Goal: Book appointment/travel/reservation

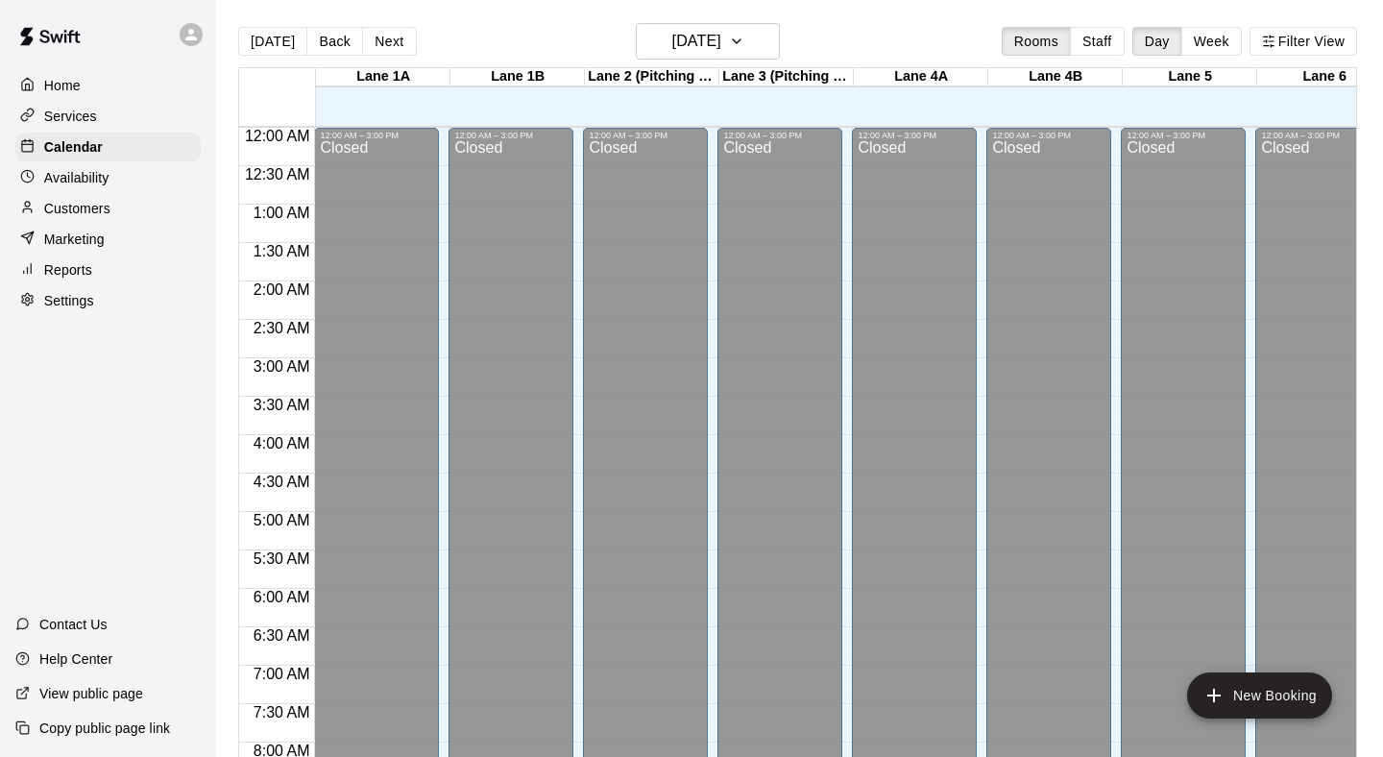
scroll to position [1140, 197]
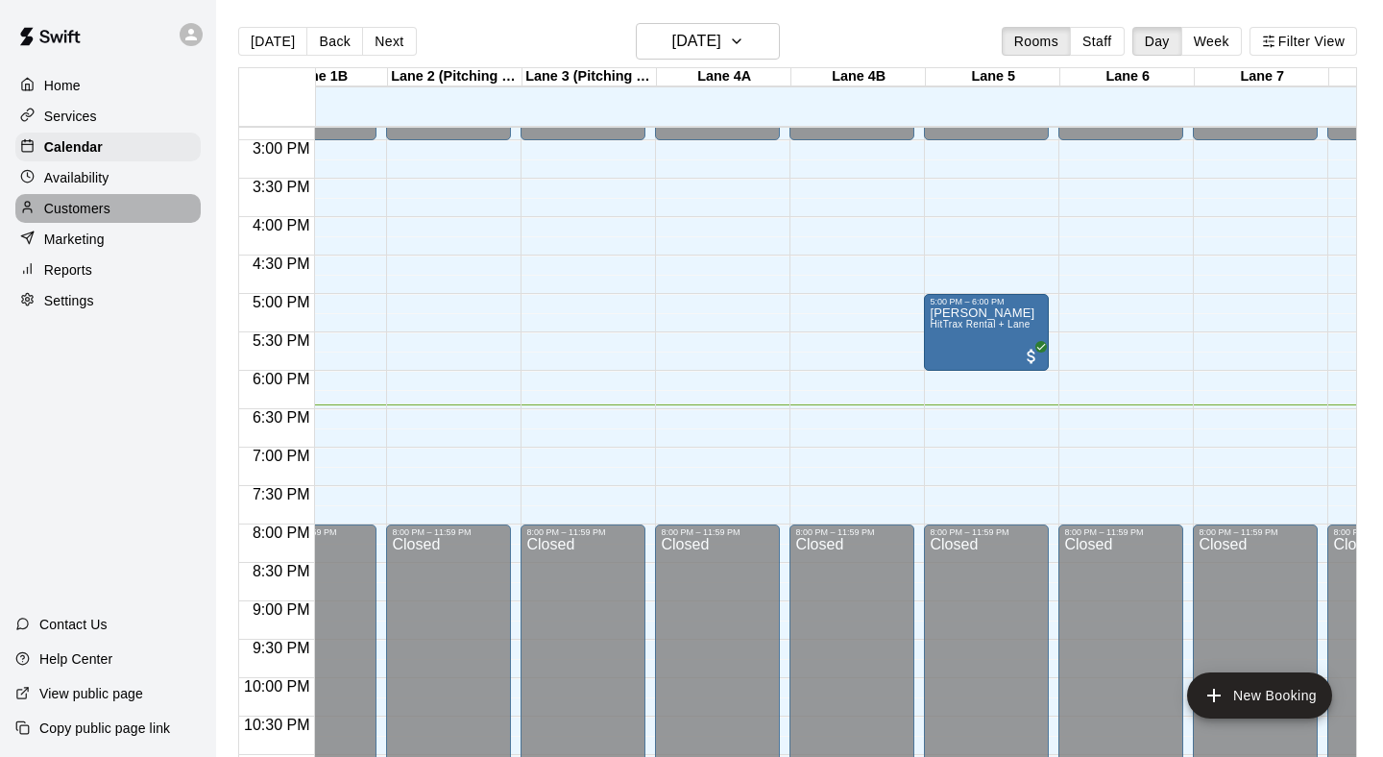
click at [108, 204] on p "Customers" at bounding box center [77, 208] width 66 height 19
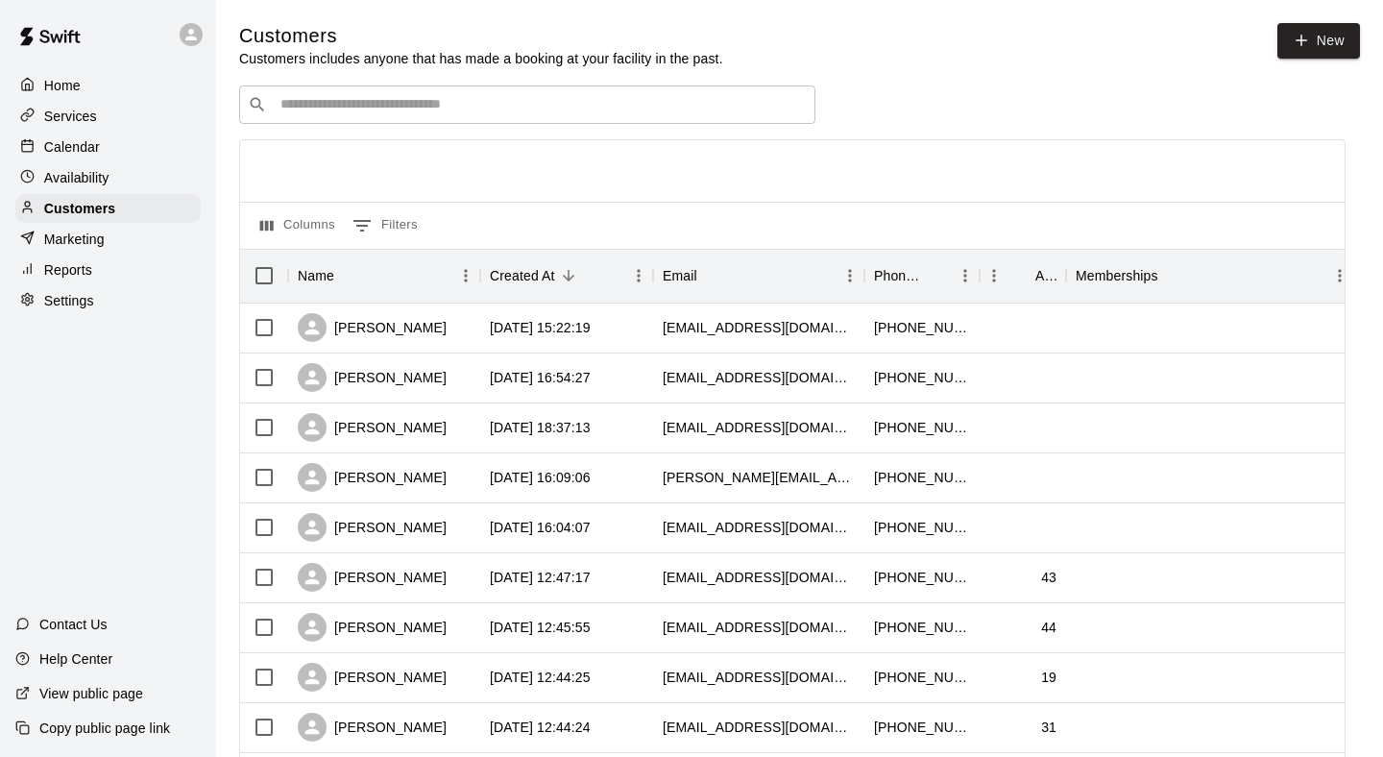
click at [415, 102] on input "Search customers by name or email" at bounding box center [541, 104] width 532 height 19
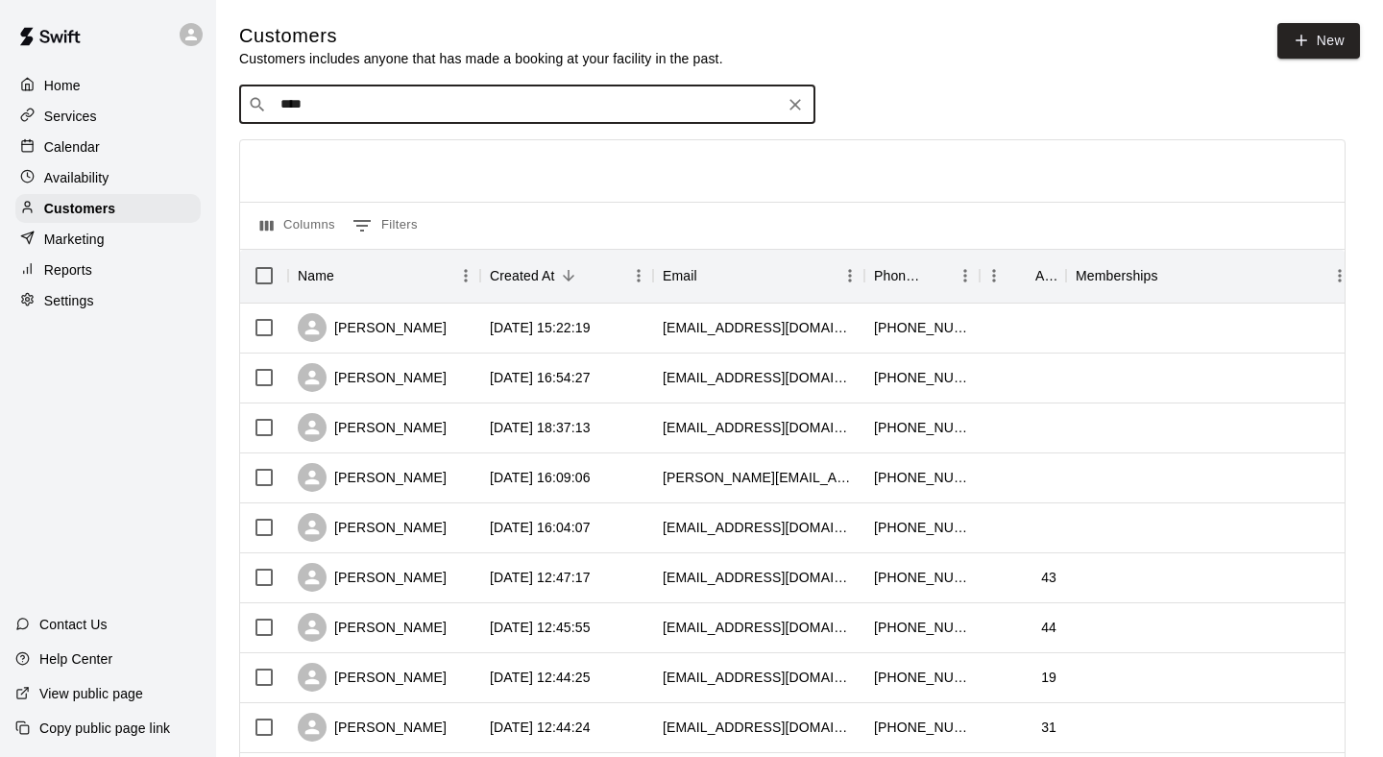
type input "*****"
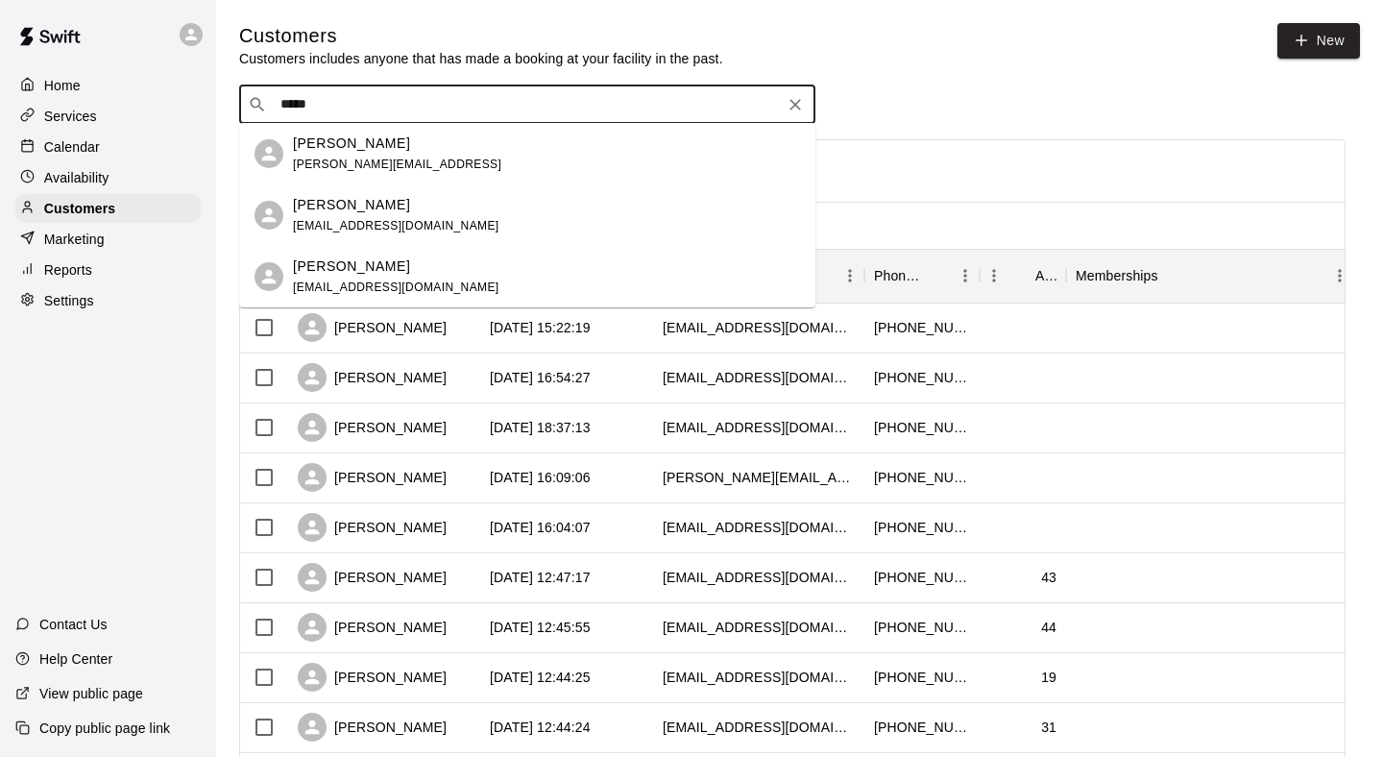
click at [498, 267] on div "[PERSON_NAME] [EMAIL_ADDRESS][DOMAIN_NAME]" at bounding box center [546, 277] width 507 height 41
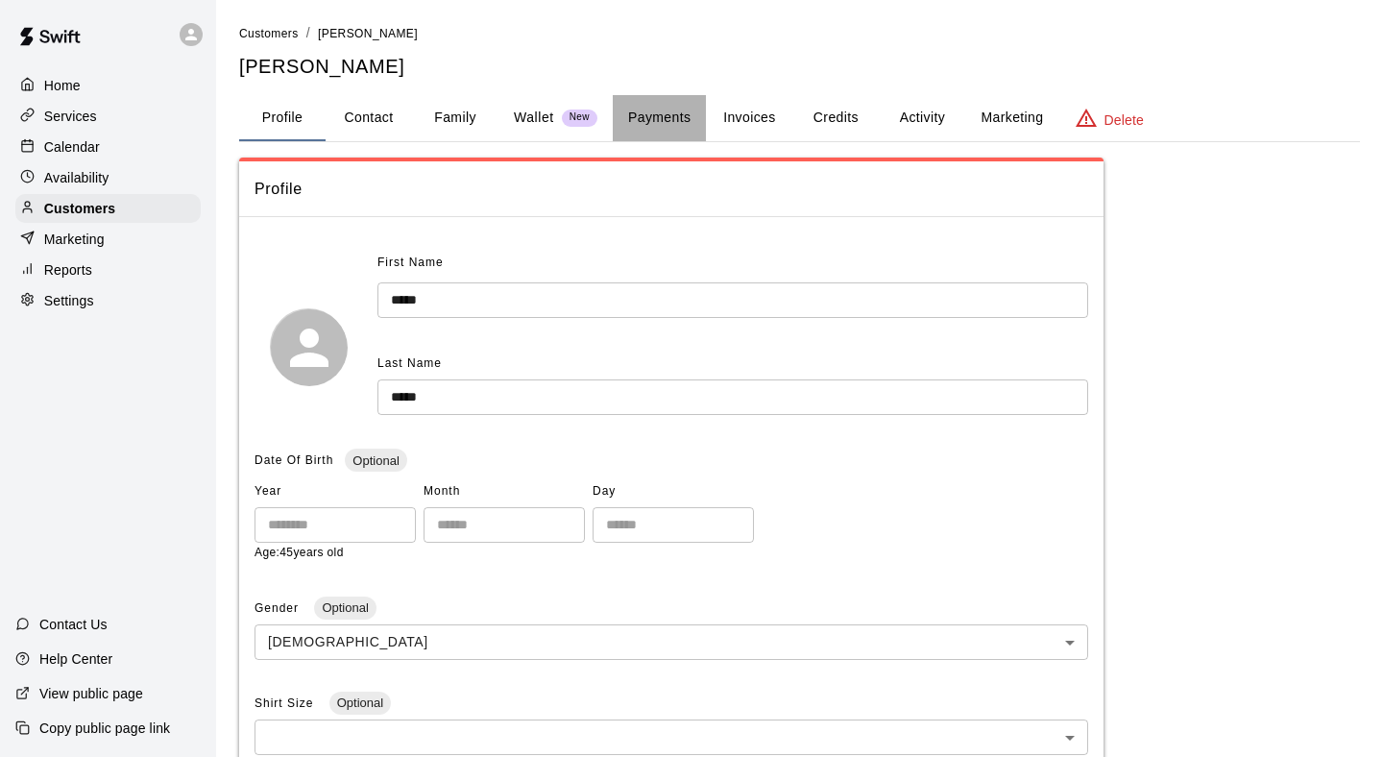
click at [663, 119] on button "Payments" at bounding box center [659, 118] width 93 height 46
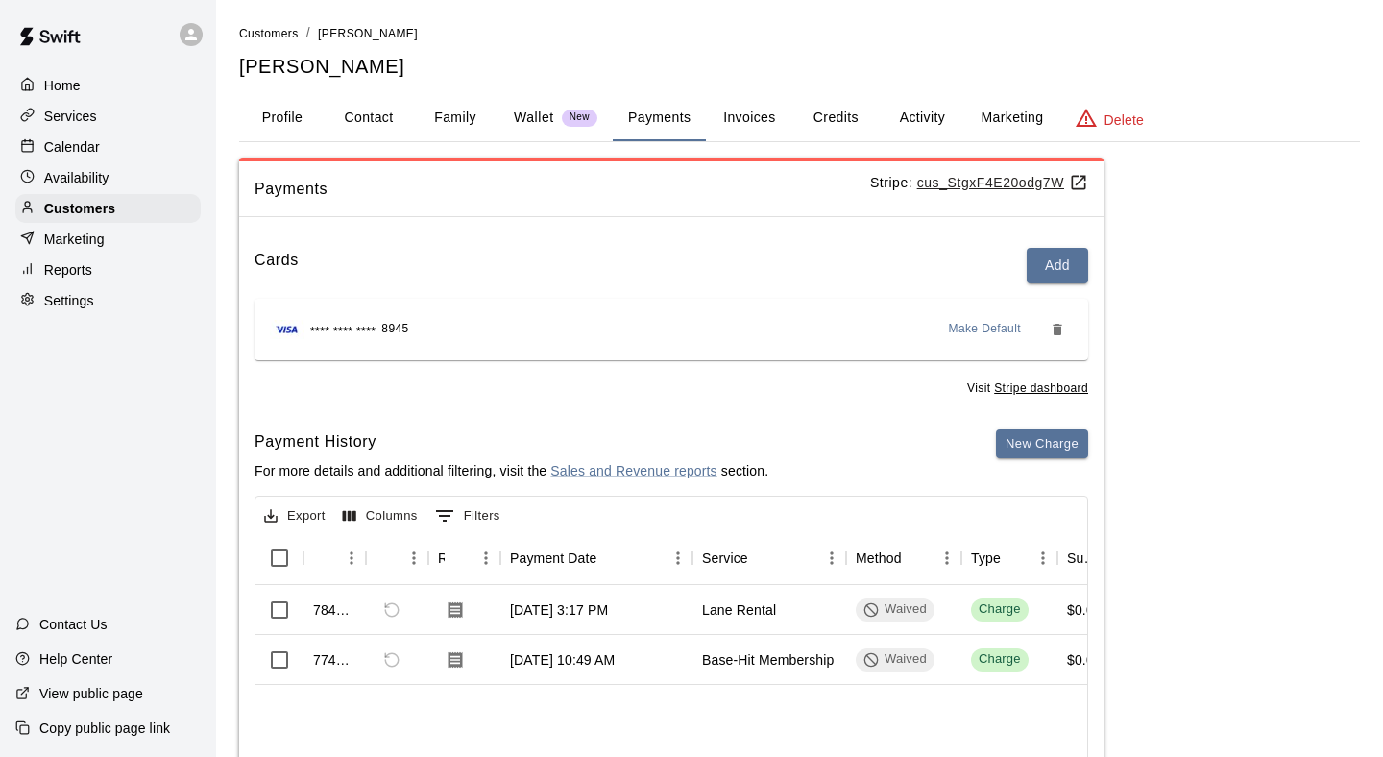
click at [126, 152] on div "Calendar" at bounding box center [107, 147] width 185 height 29
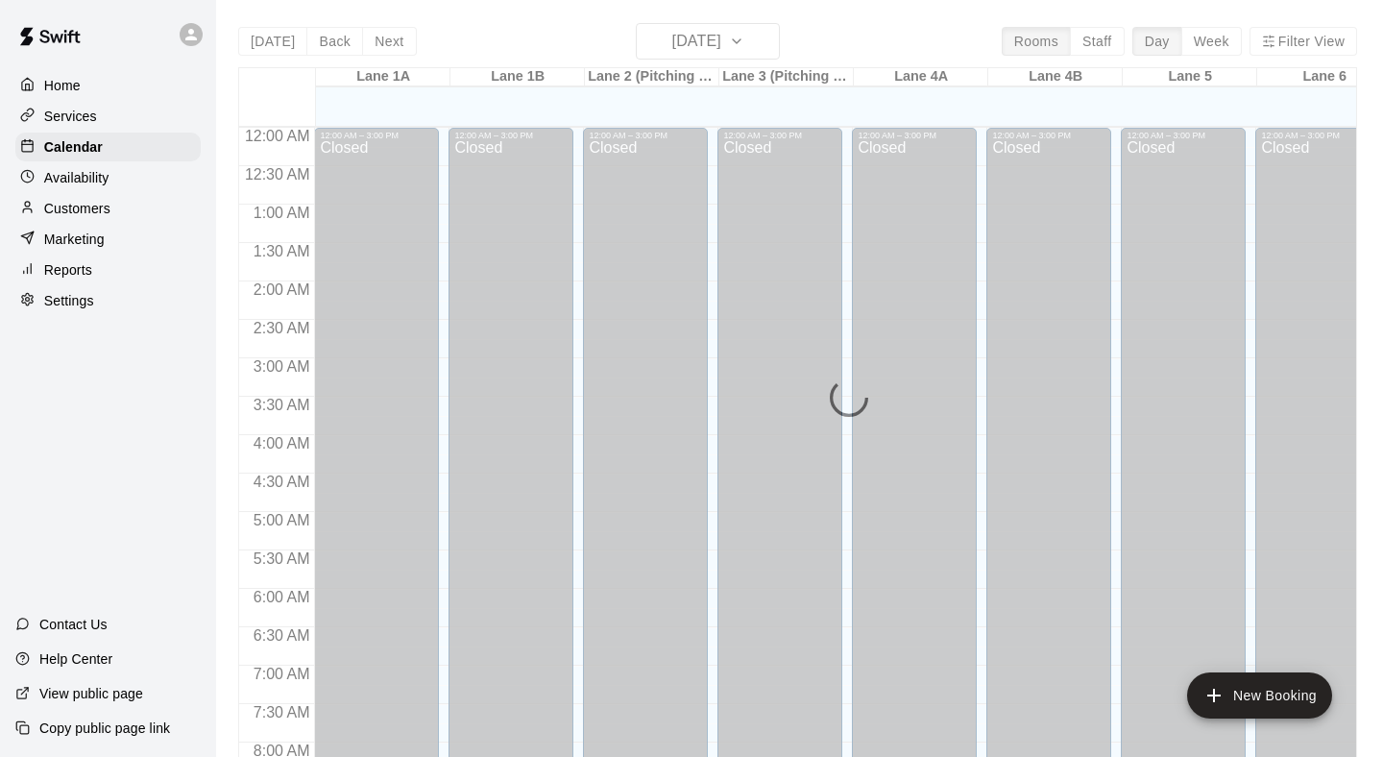
scroll to position [1137, 0]
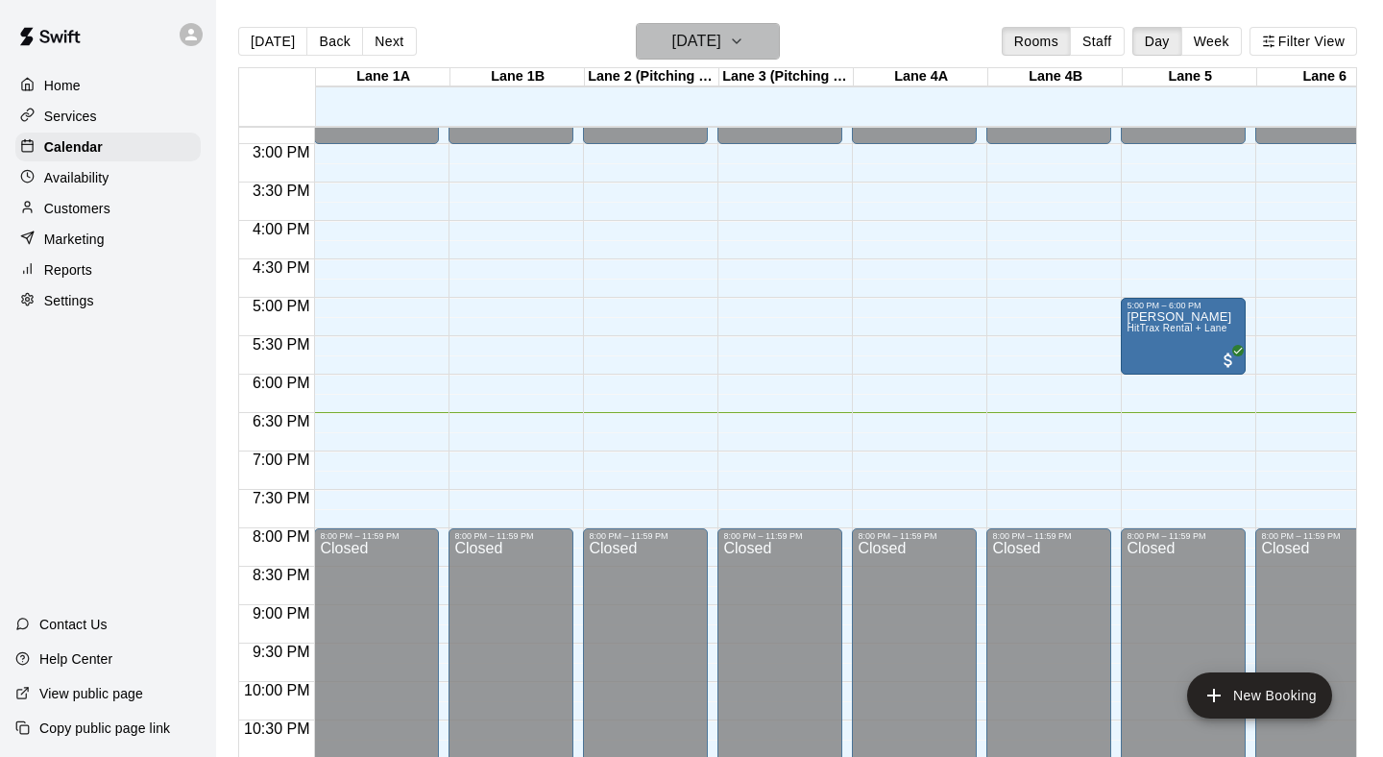
click at [775, 29] on button "[DATE]" at bounding box center [708, 41] width 144 height 37
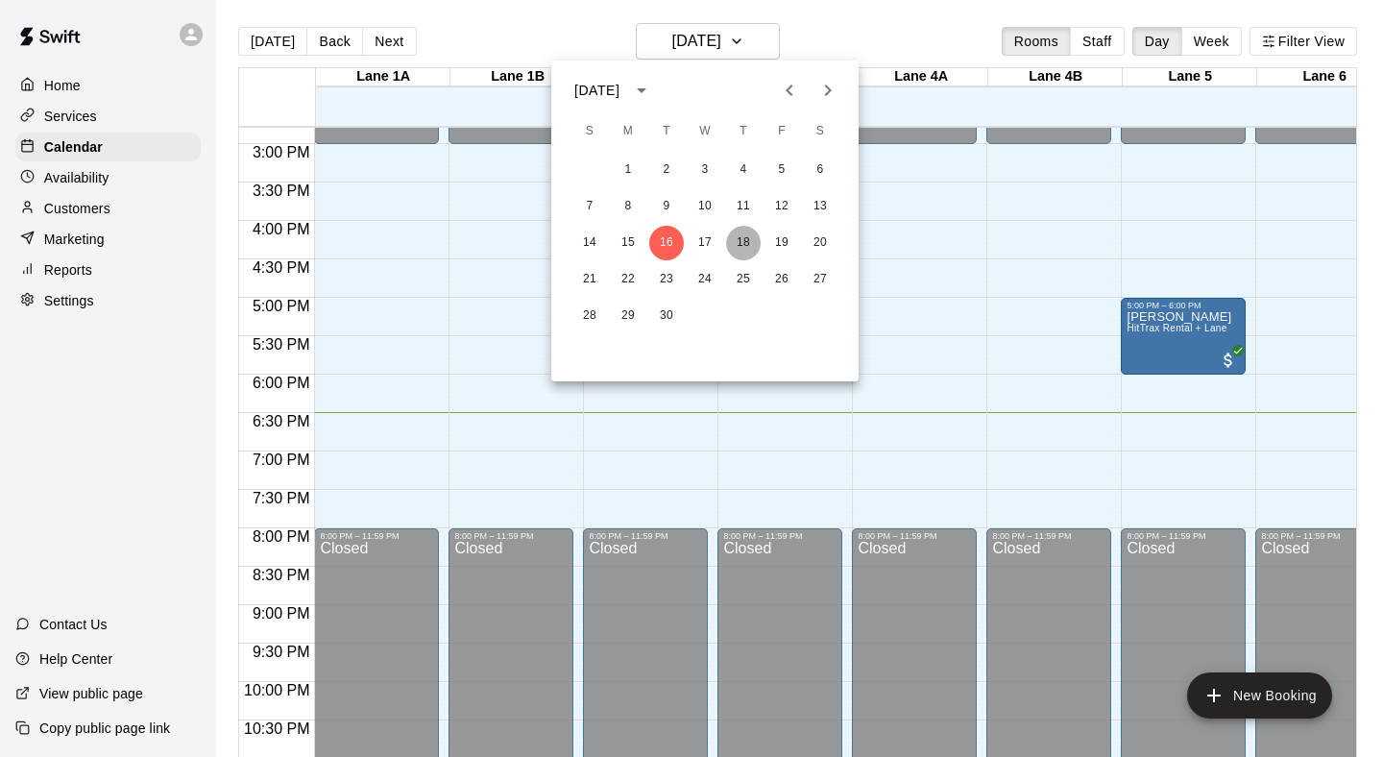
click at [746, 238] on button "18" at bounding box center [743, 243] width 35 height 35
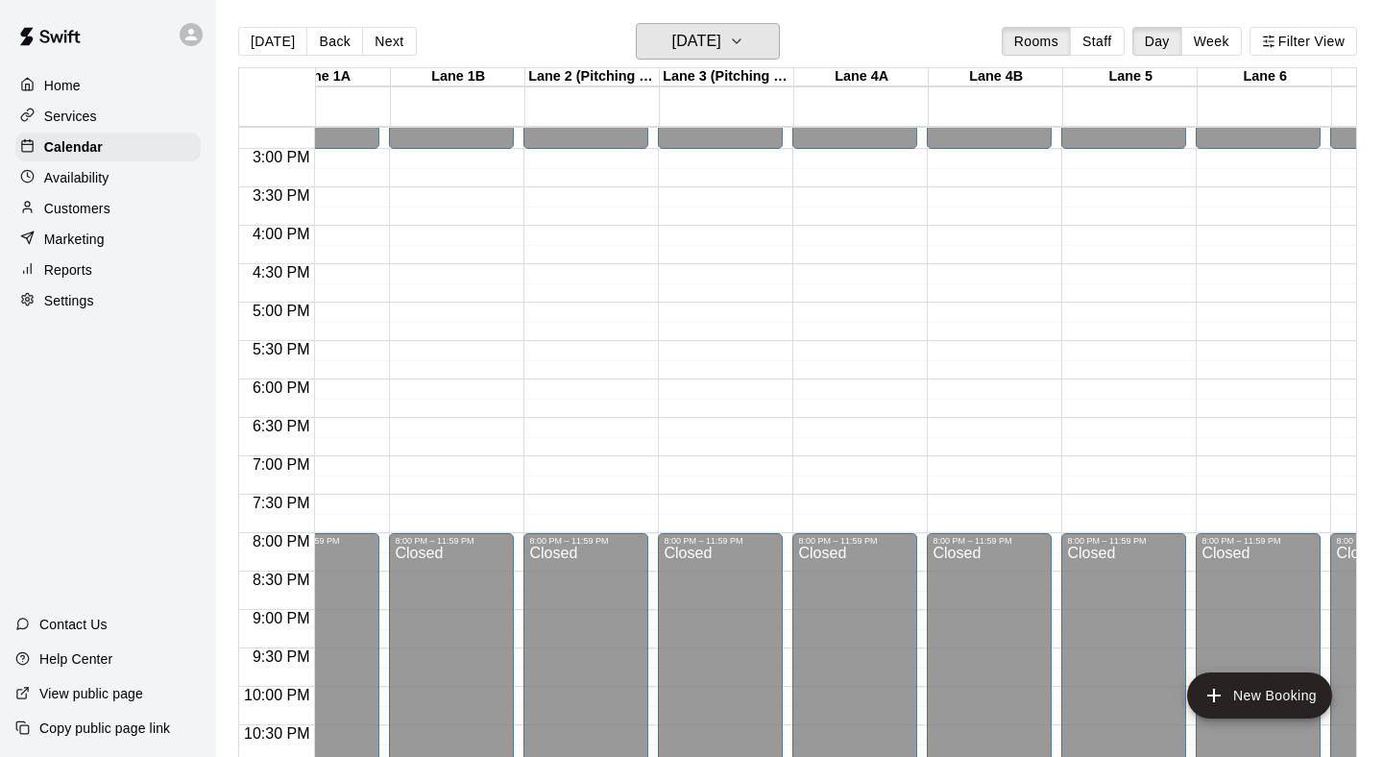
scroll to position [1131, 74]
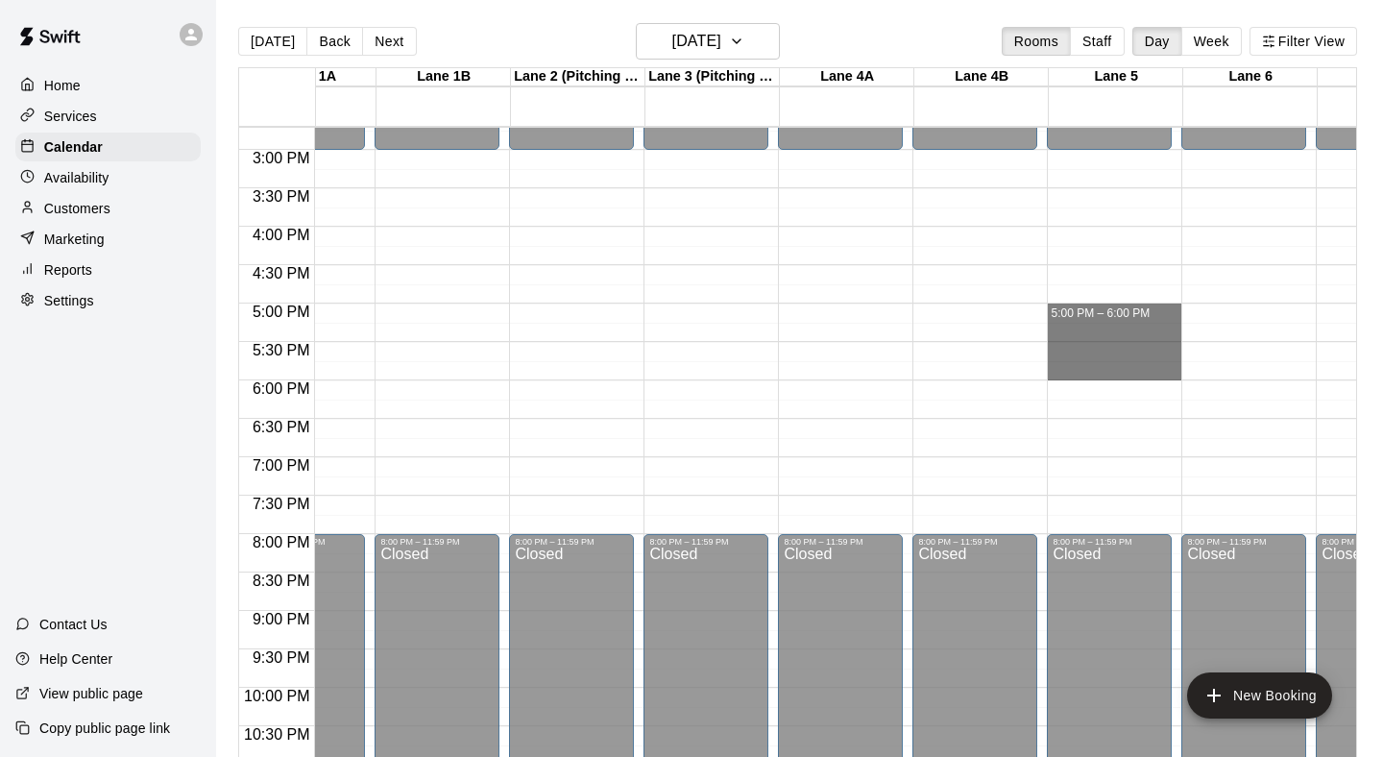
drag, startPoint x: 1059, startPoint y: 312, endPoint x: 1066, endPoint y: 362, distance: 50.5
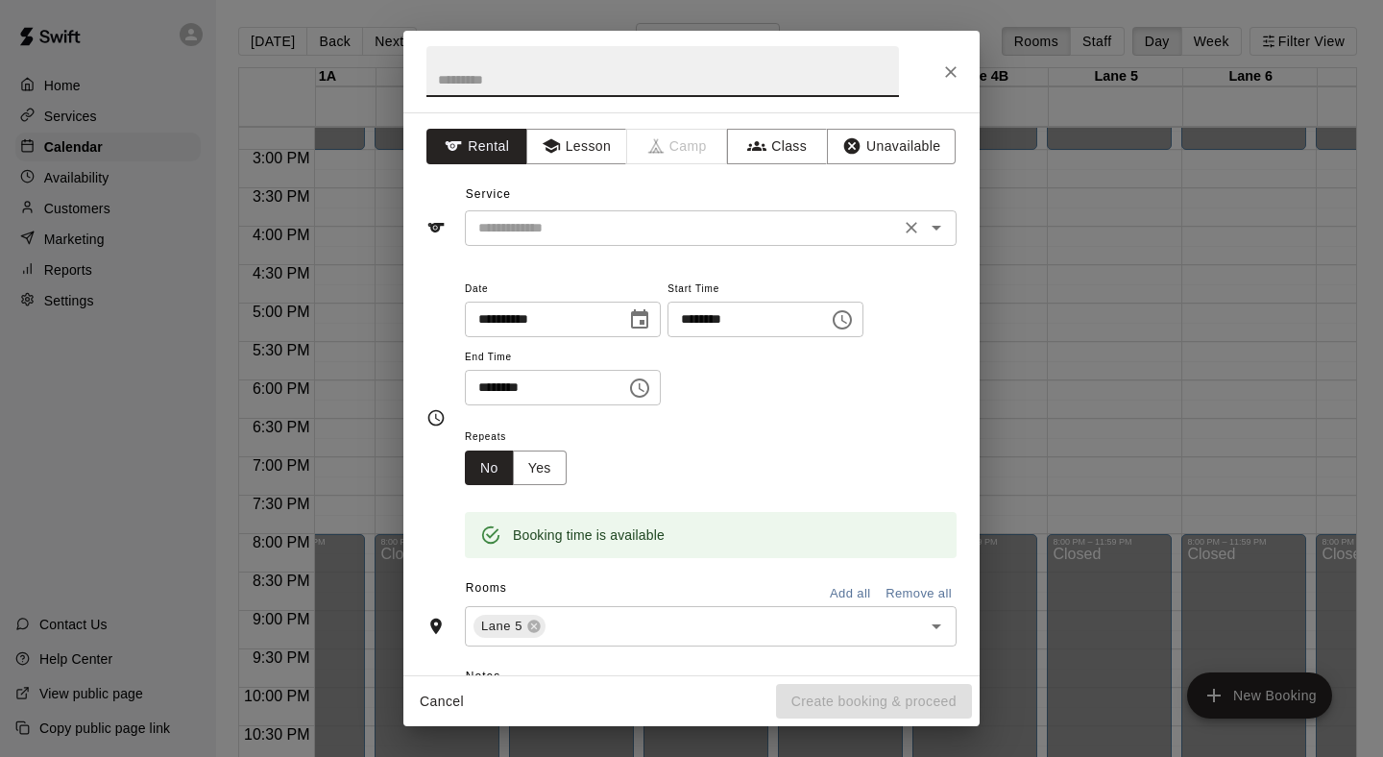
click at [741, 233] on input "text" at bounding box center [683, 228] width 424 height 24
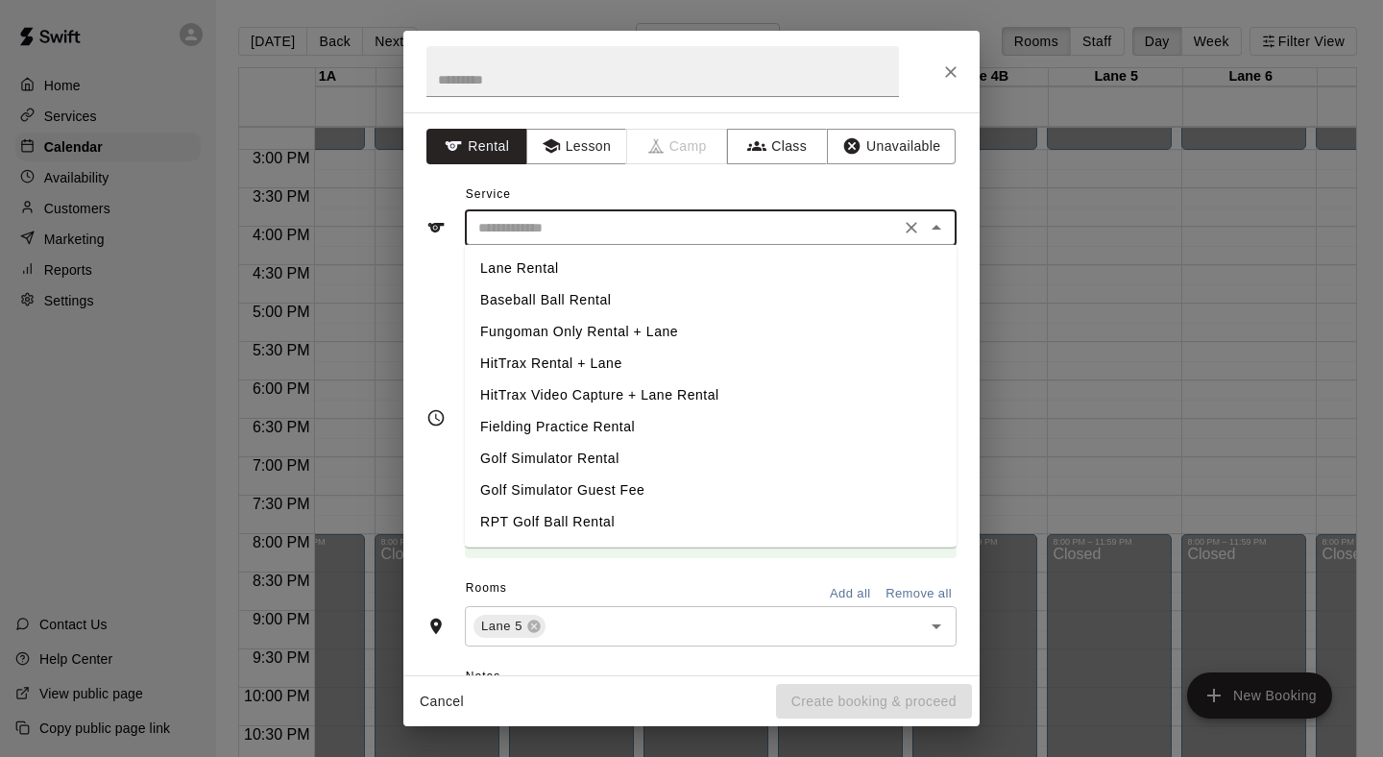
click at [626, 360] on li "HitTrax Rental + Lane" at bounding box center [711, 364] width 492 height 32
type input "**********"
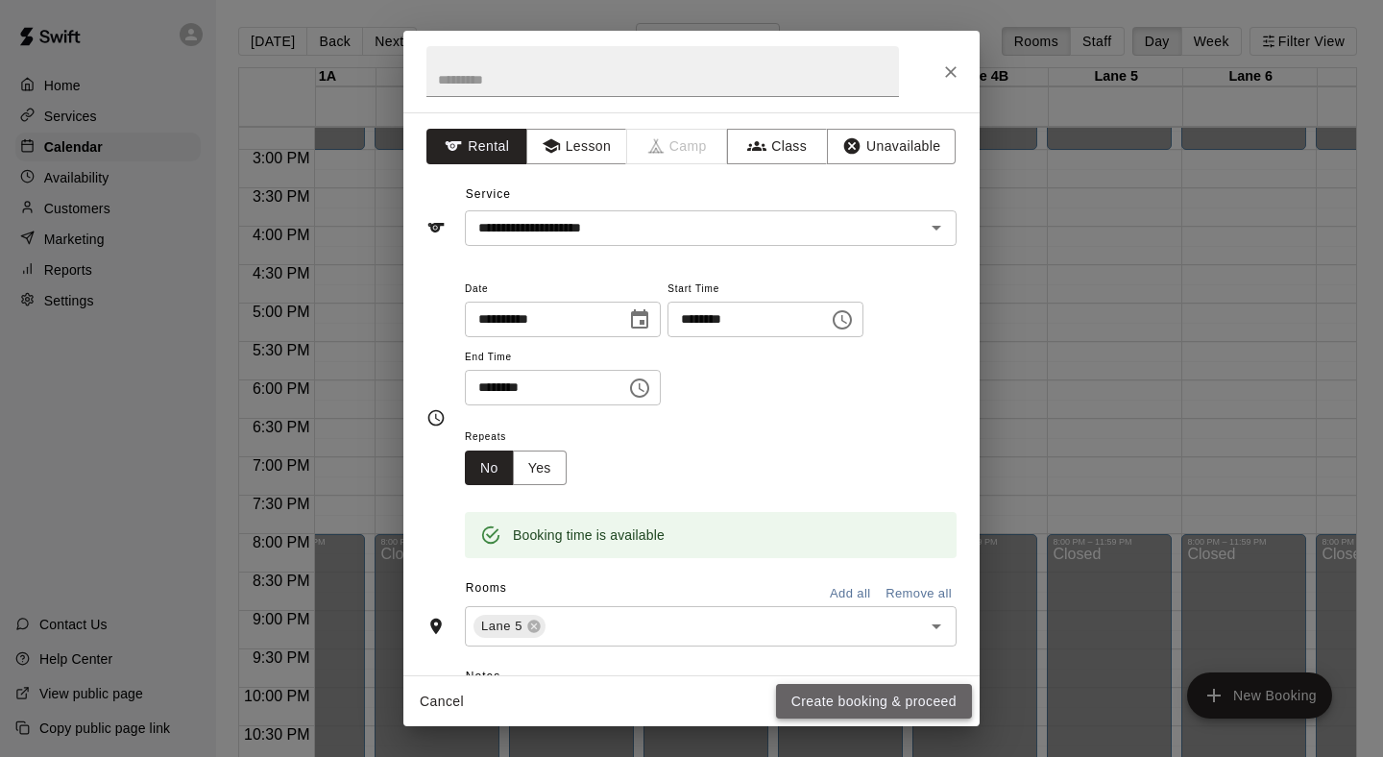
click at [825, 698] on button "Create booking & proceed" at bounding box center [874, 702] width 196 height 36
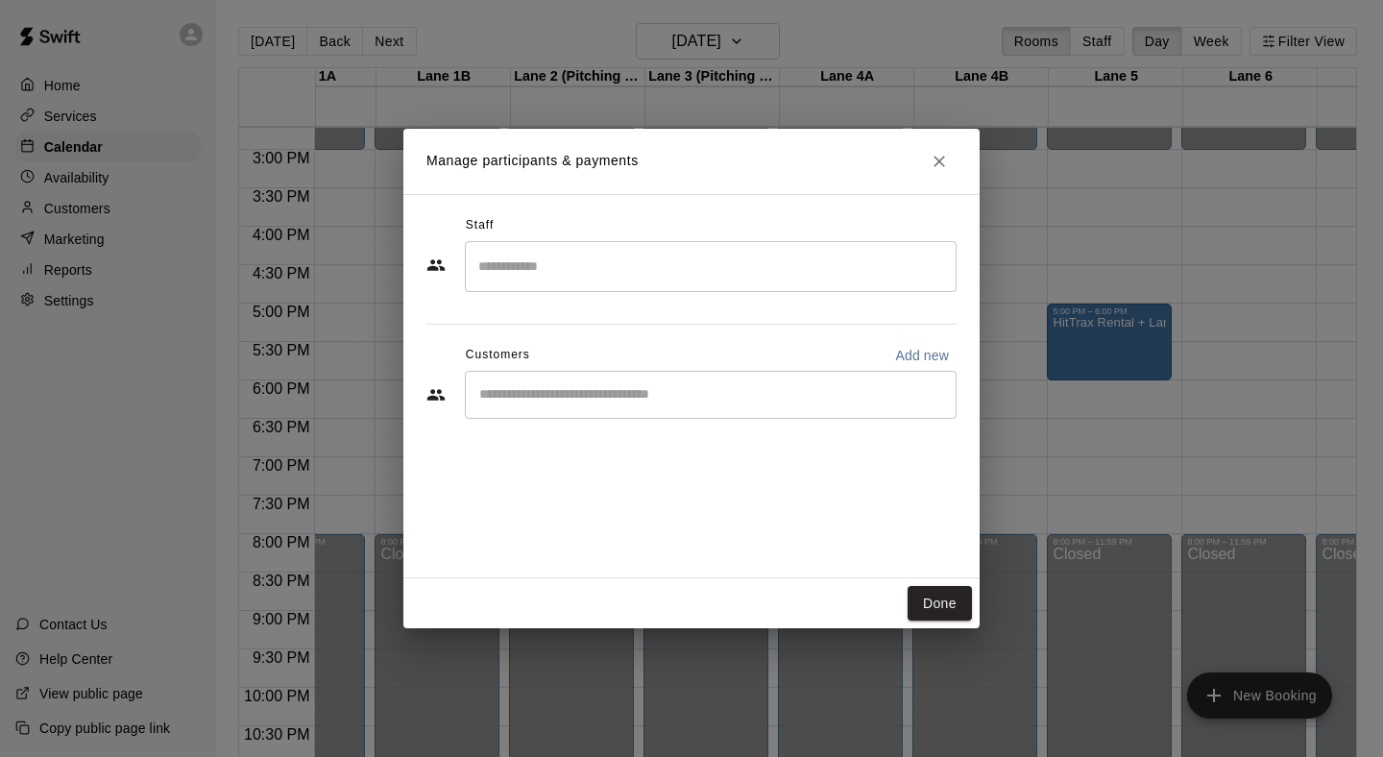
click at [712, 389] on input "Start typing to search customers..." at bounding box center [711, 394] width 475 height 19
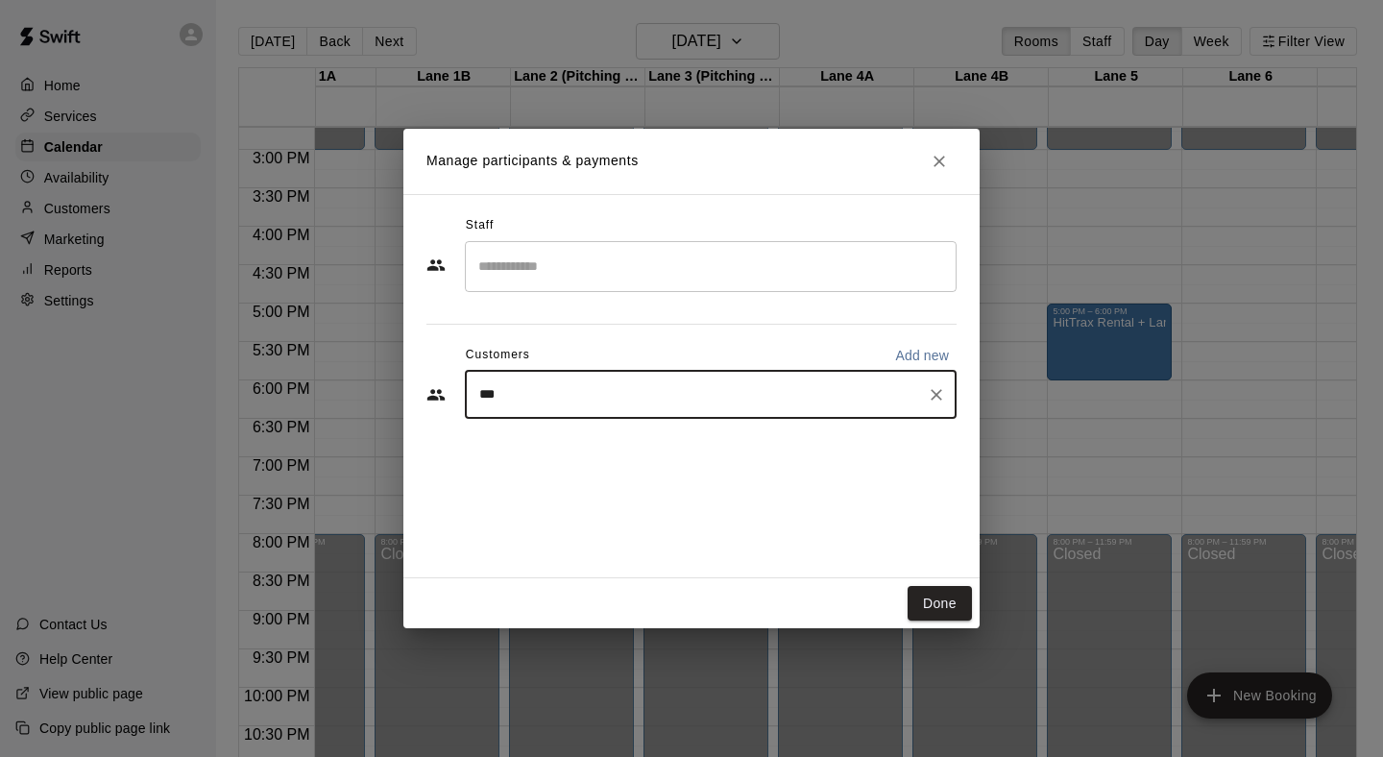
type input "****"
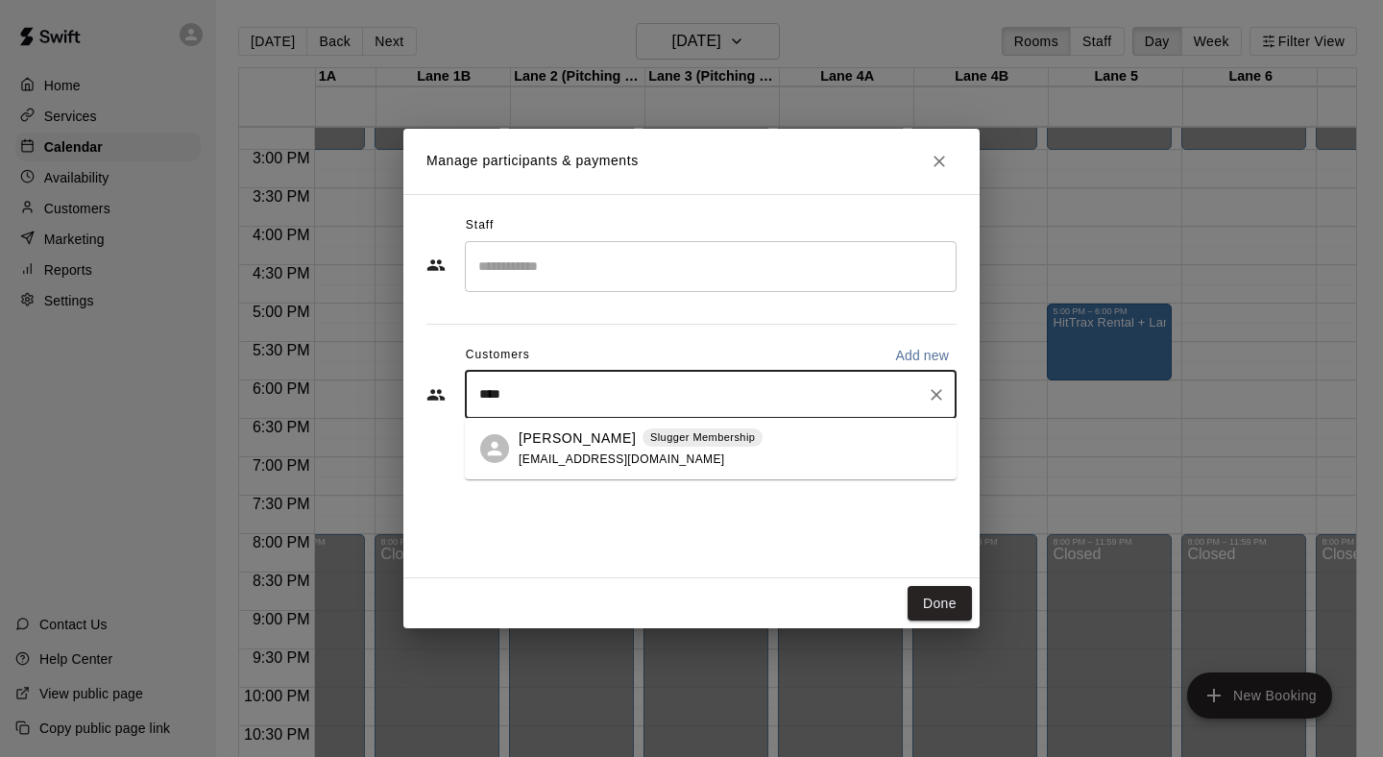
click at [604, 454] on span "[EMAIL_ADDRESS][DOMAIN_NAME]" at bounding box center [622, 459] width 207 height 13
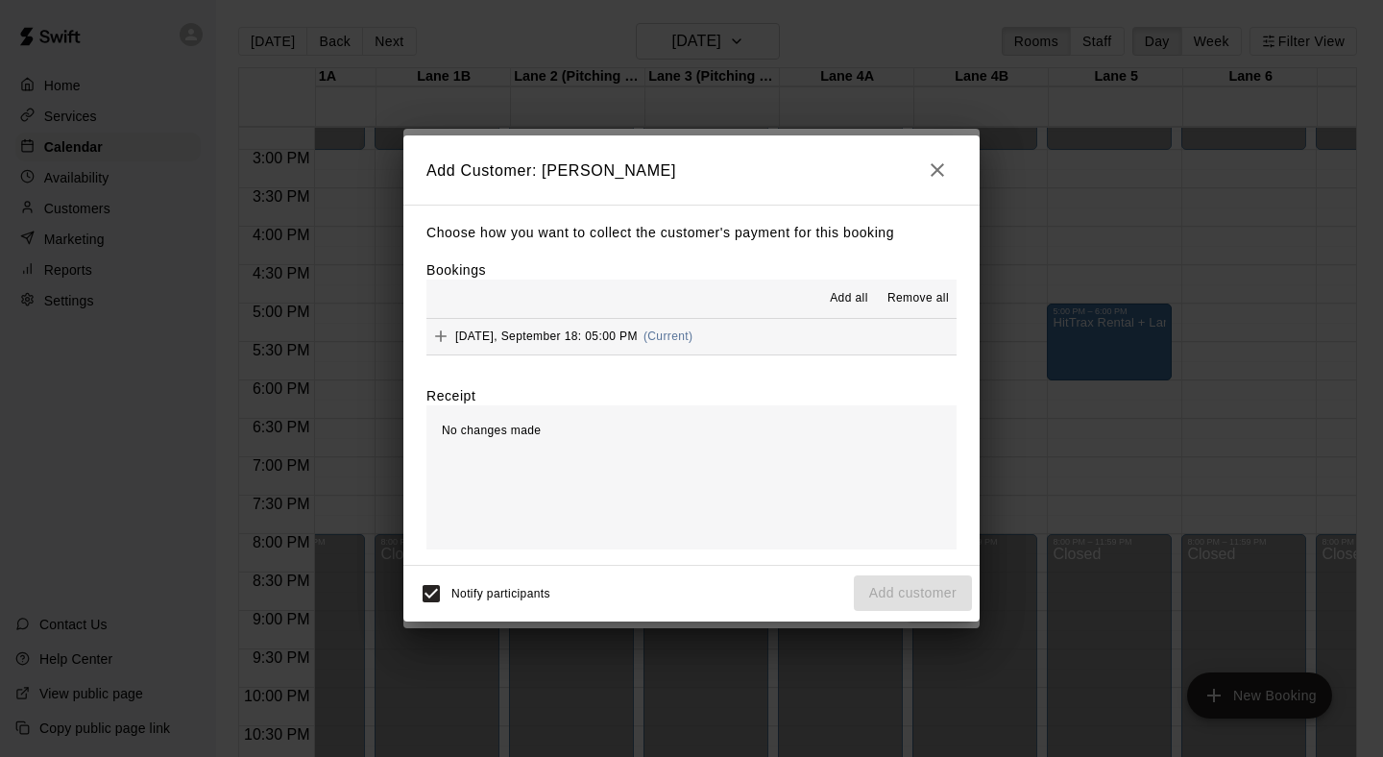
click at [815, 370] on div "Choose how you want to collect the customer's payment for this booking Bookings…" at bounding box center [692, 385] width 576 height 360
click at [817, 353] on div "[DATE], September 18: 05:00 PM (Current)" at bounding box center [692, 337] width 530 height 37
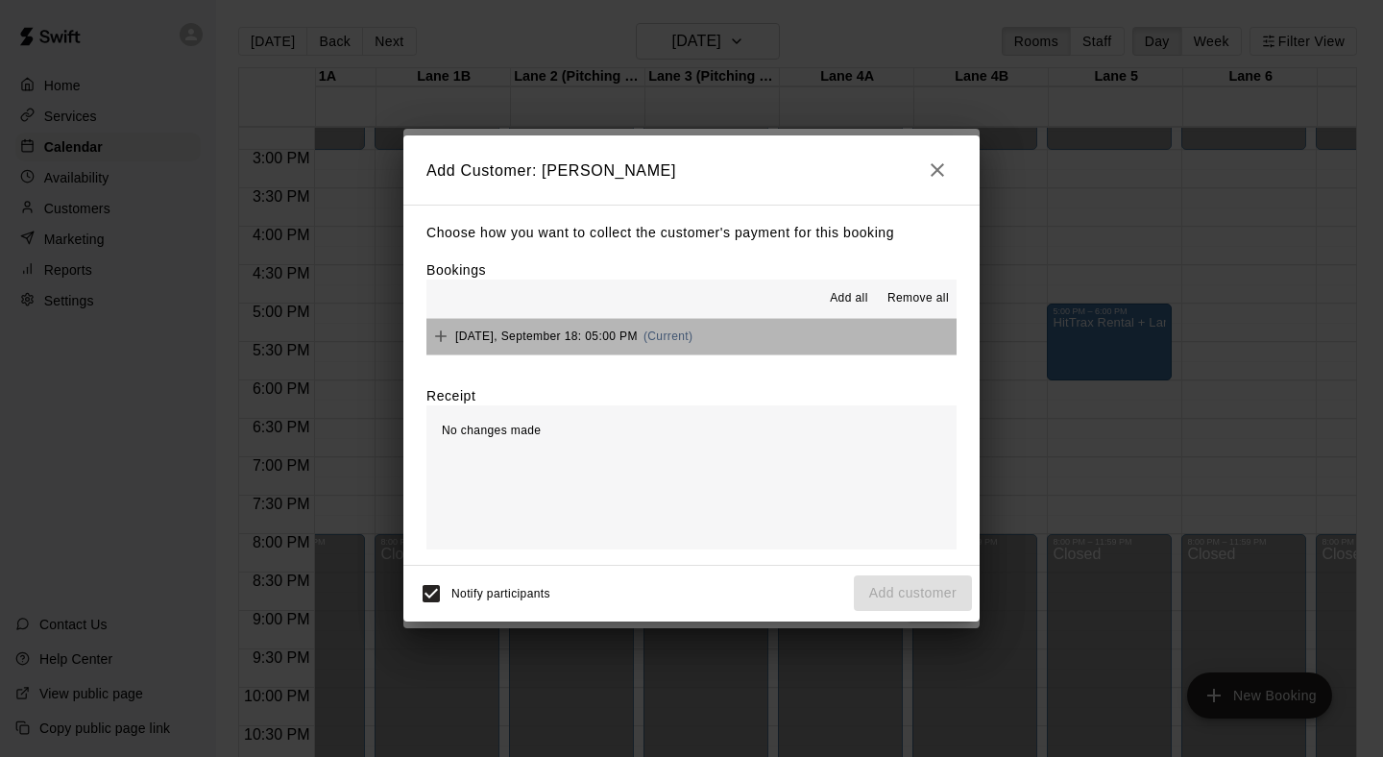
click at [830, 338] on button "[DATE], September 18: 05:00 PM (Current)" at bounding box center [692, 337] width 530 height 36
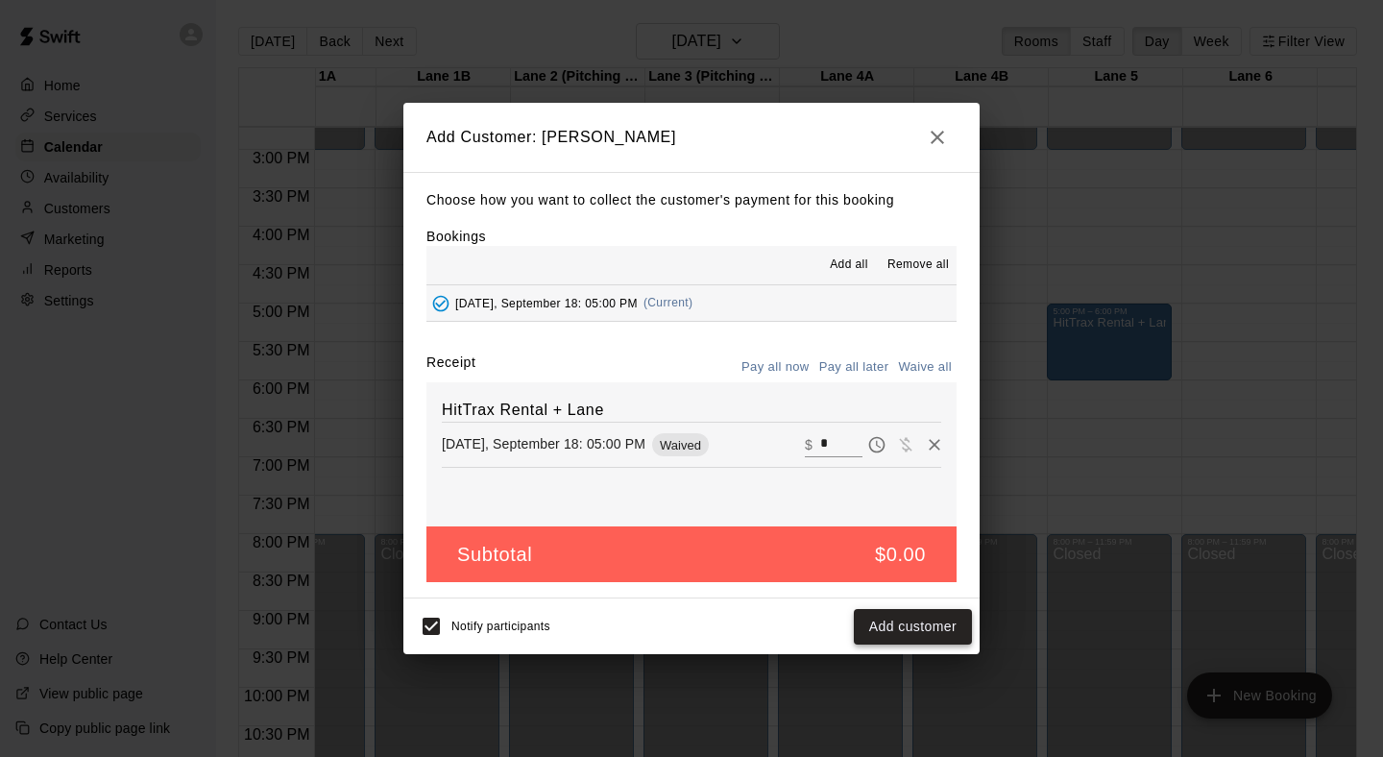
click at [911, 631] on button "Add customer" at bounding box center [913, 627] width 118 height 36
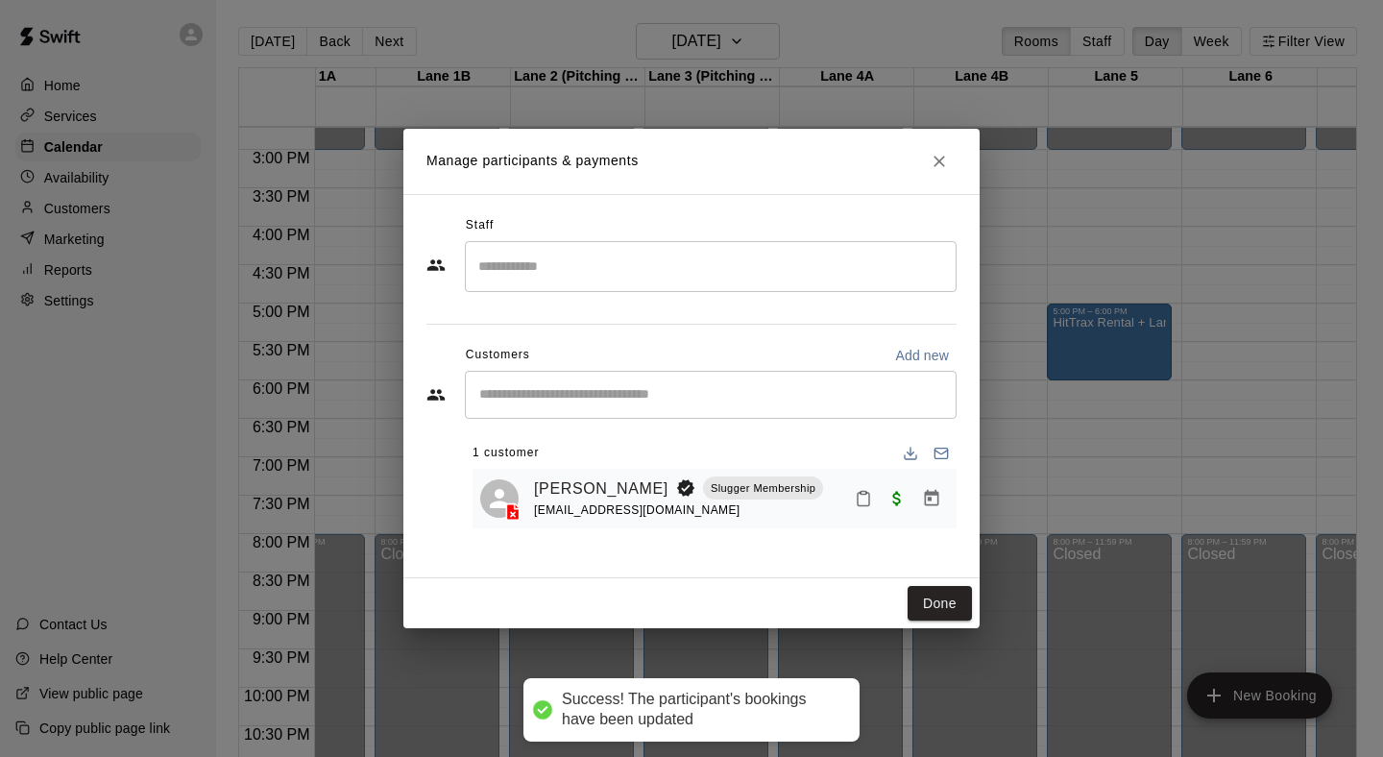
click at [941, 583] on div "Done" at bounding box center [692, 603] width 576 height 51
click at [942, 591] on button "Done" at bounding box center [940, 604] width 64 height 36
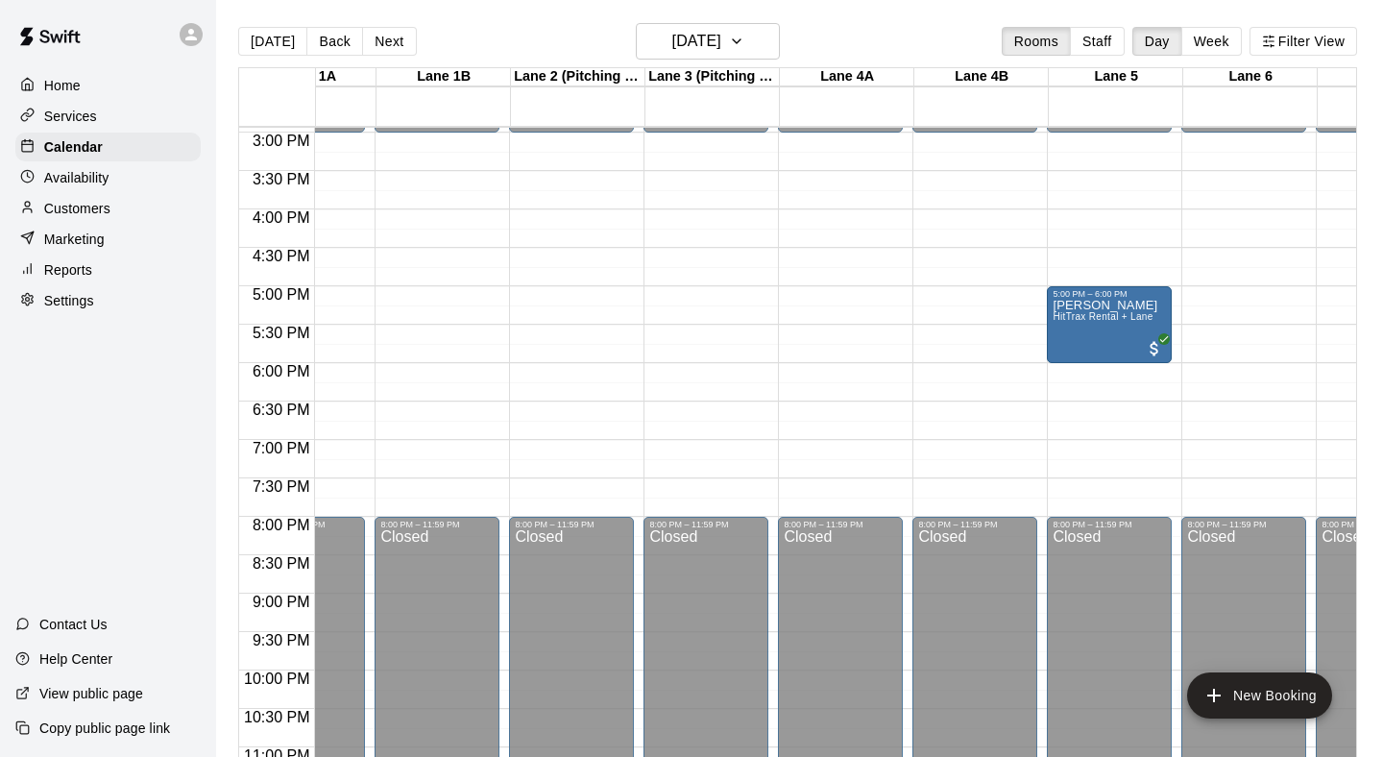
scroll to position [1154, 74]
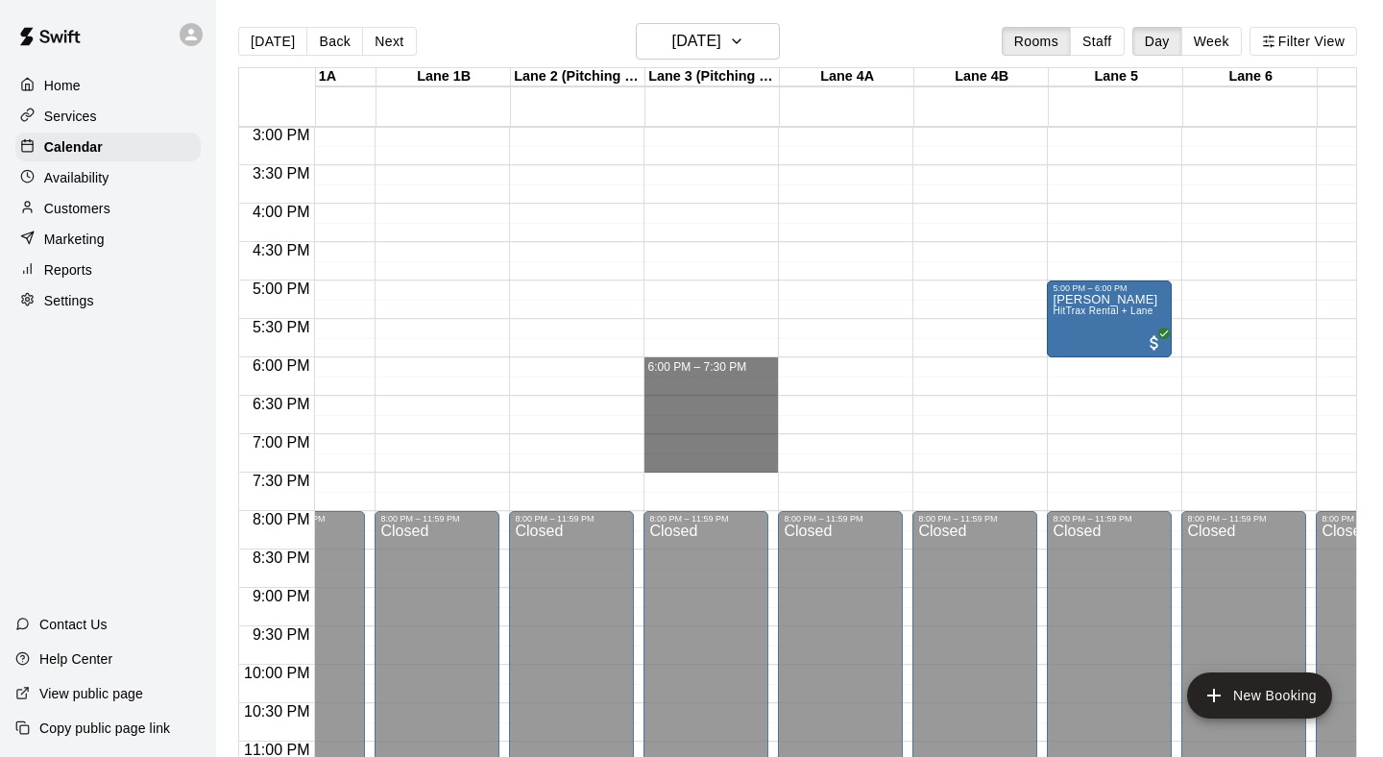
drag, startPoint x: 654, startPoint y: 364, endPoint x: 656, endPoint y: 461, distance: 97.1
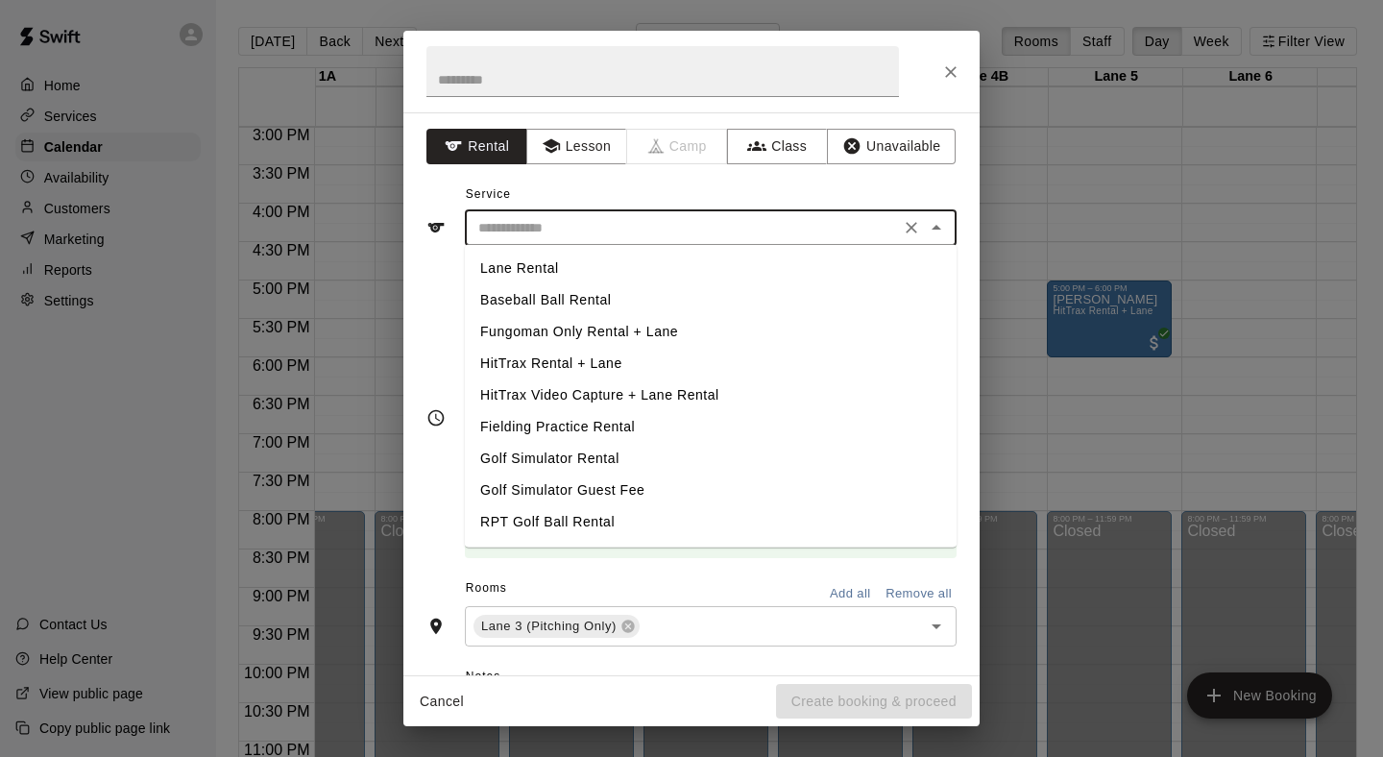
click at [767, 225] on input "text" at bounding box center [683, 228] width 424 height 24
click at [650, 269] on li "Lane Rental" at bounding box center [711, 269] width 492 height 32
type input "**********"
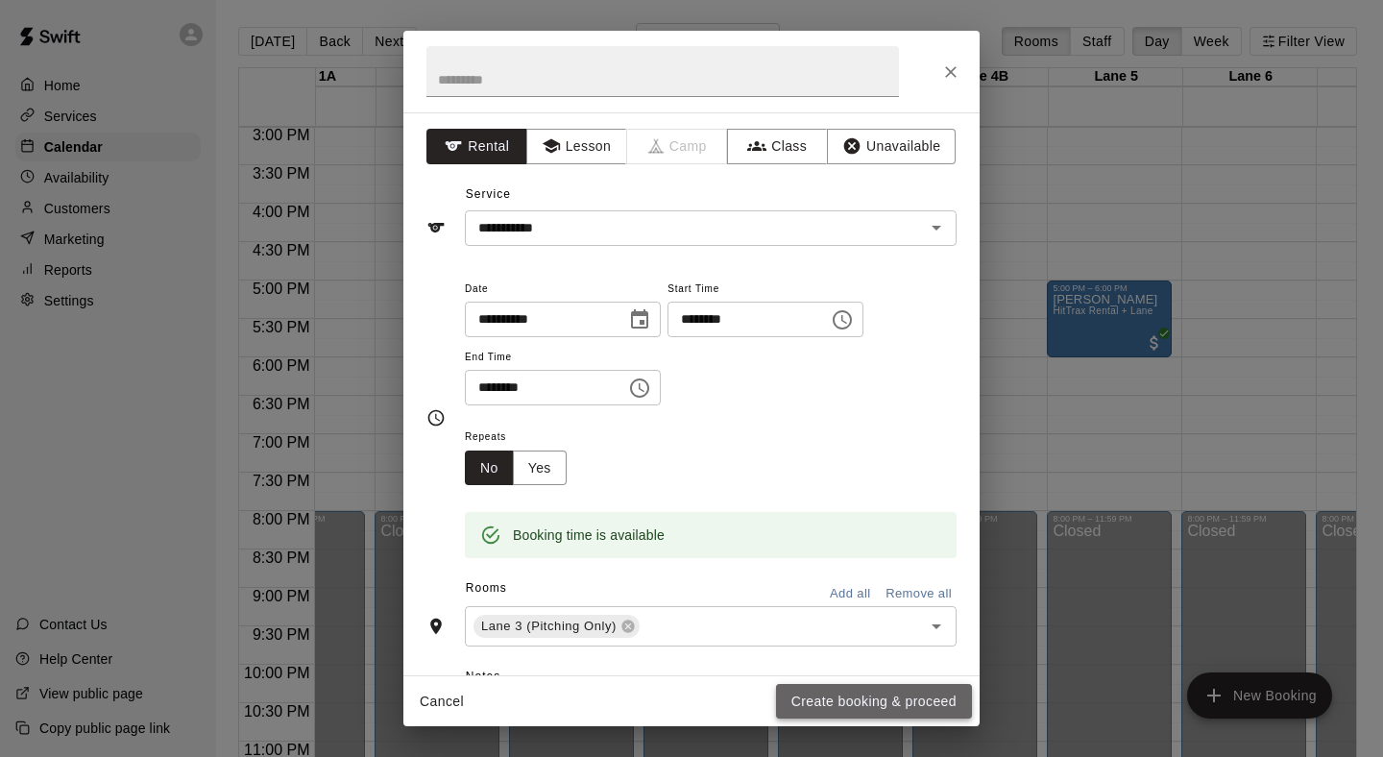
click at [833, 698] on button "Create booking & proceed" at bounding box center [874, 702] width 196 height 36
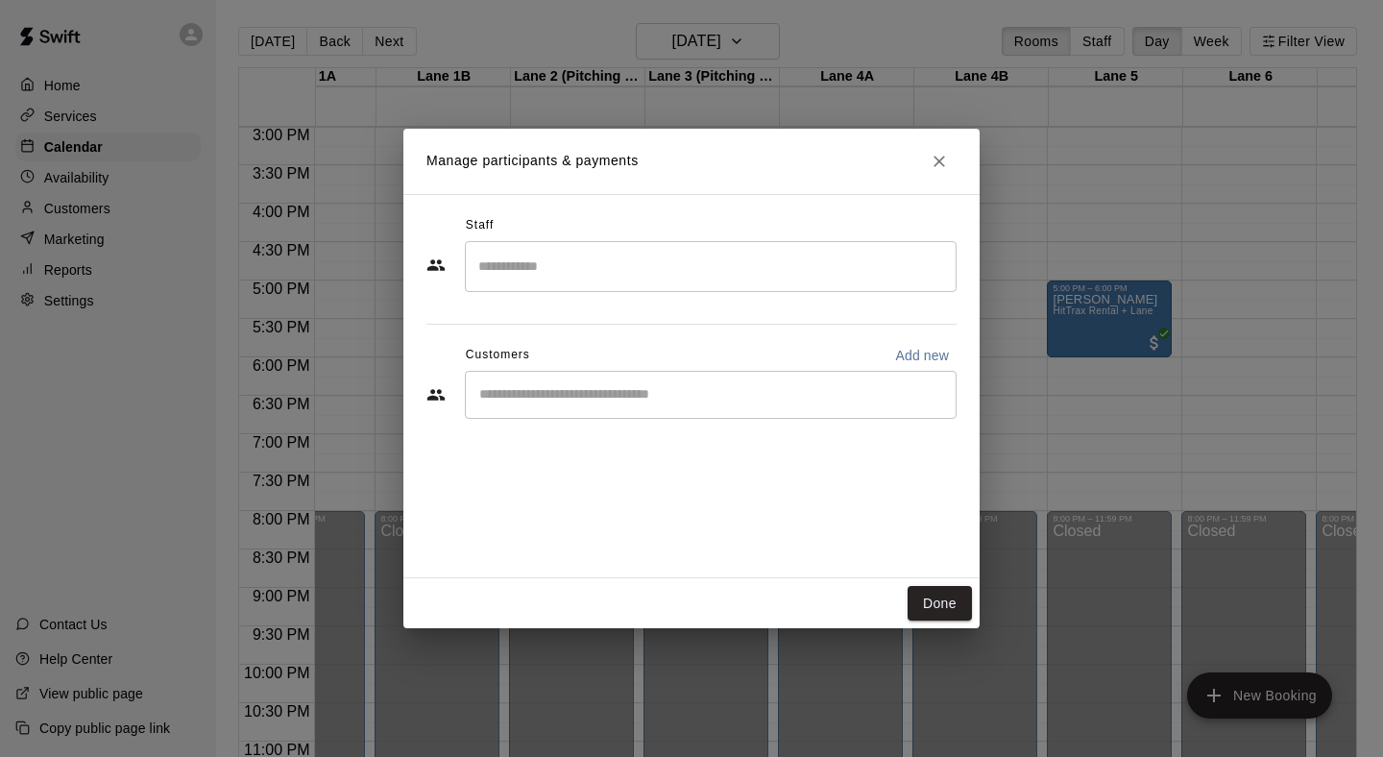
click at [690, 403] on input "Start typing to search customers..." at bounding box center [711, 394] width 475 height 19
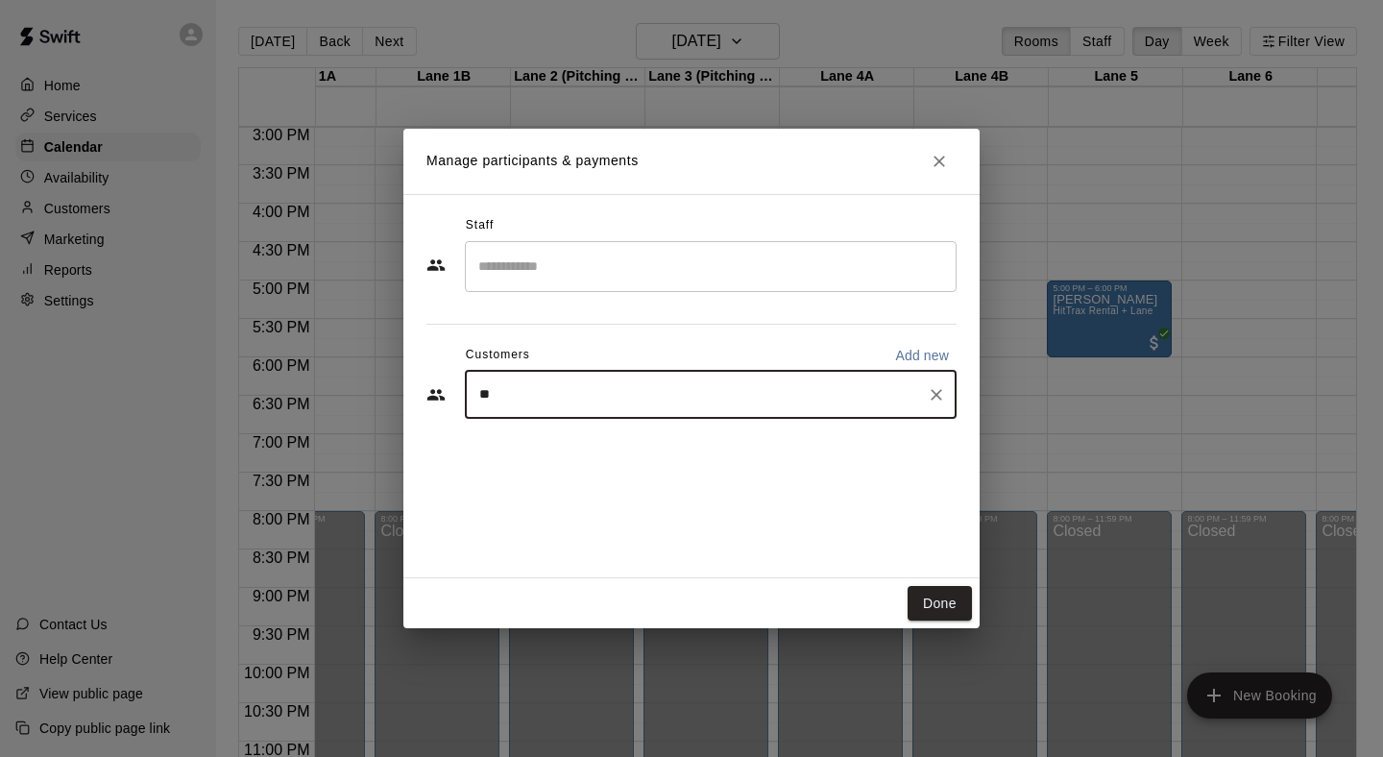
type input "*"
click at [625, 286] on div "​" at bounding box center [711, 266] width 492 height 51
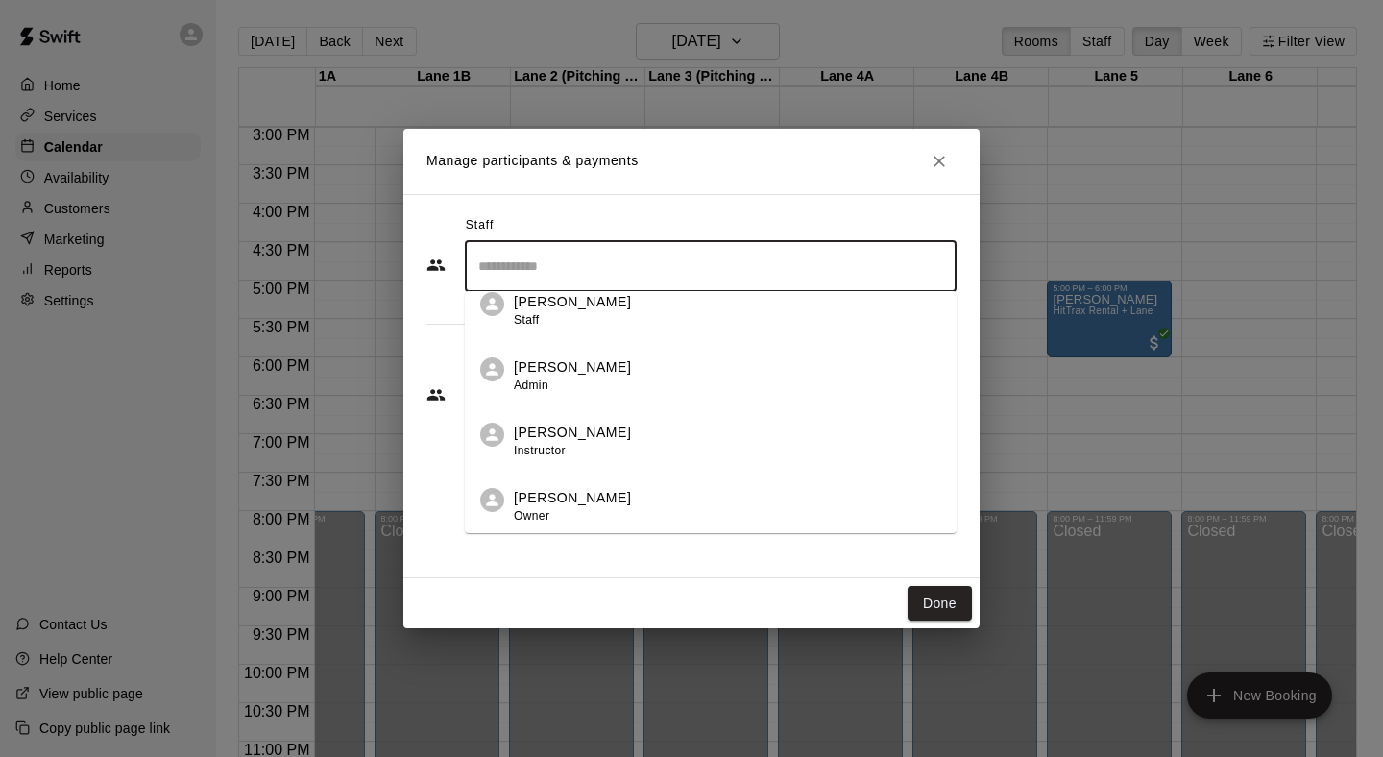
scroll to position [19, 0]
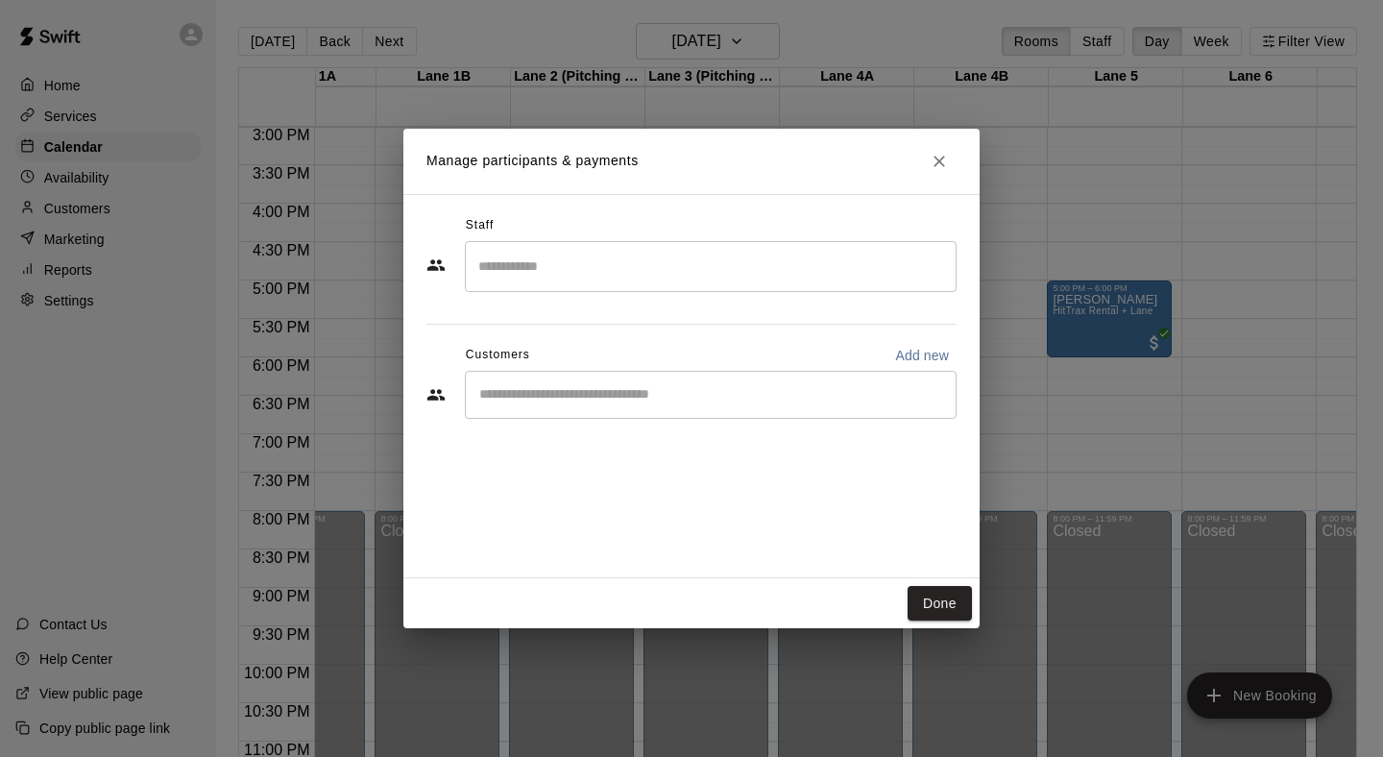
click at [687, 551] on div "Staff ​ Customers Add new ​" at bounding box center [692, 386] width 576 height 384
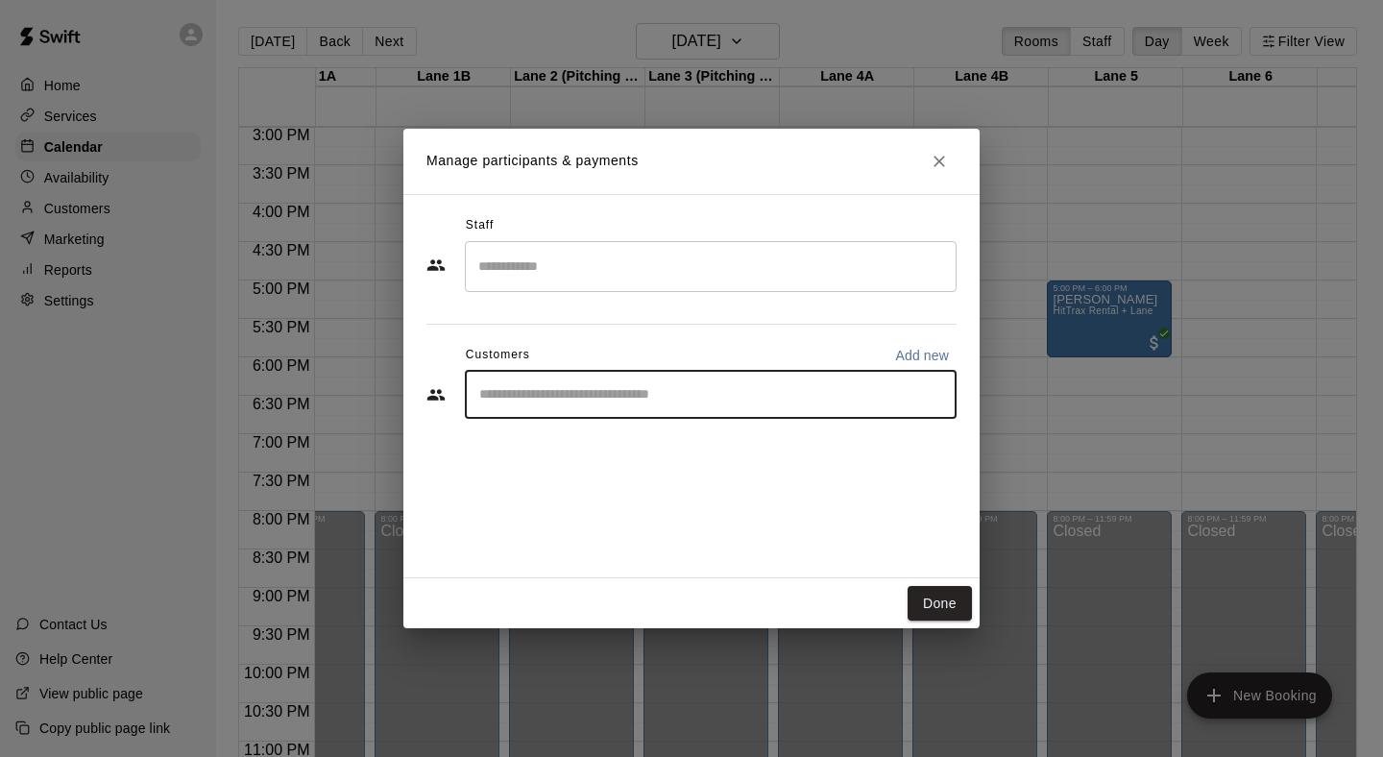
click at [728, 404] on input "Start typing to search customers..." at bounding box center [711, 394] width 475 height 19
type input "*"
click at [923, 603] on button "Done" at bounding box center [940, 604] width 64 height 36
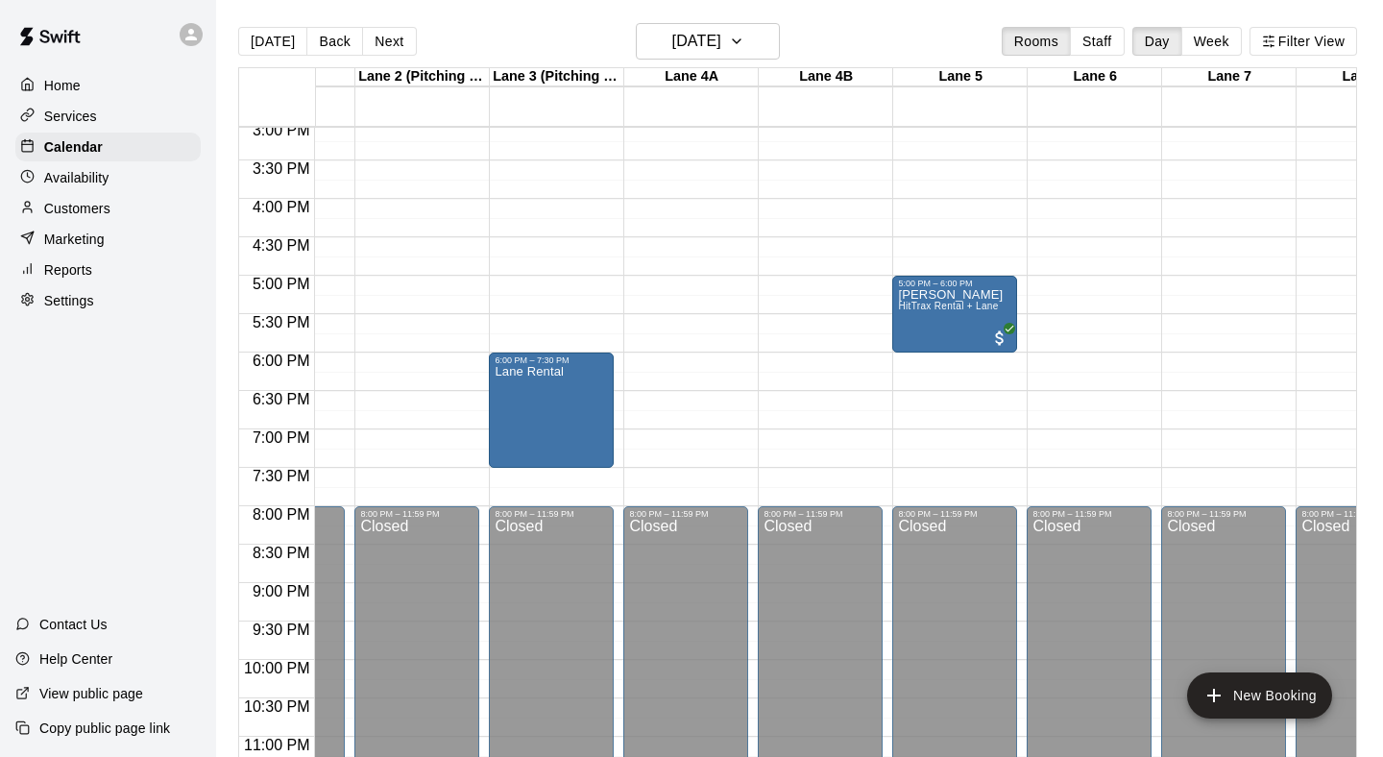
scroll to position [0, 229]
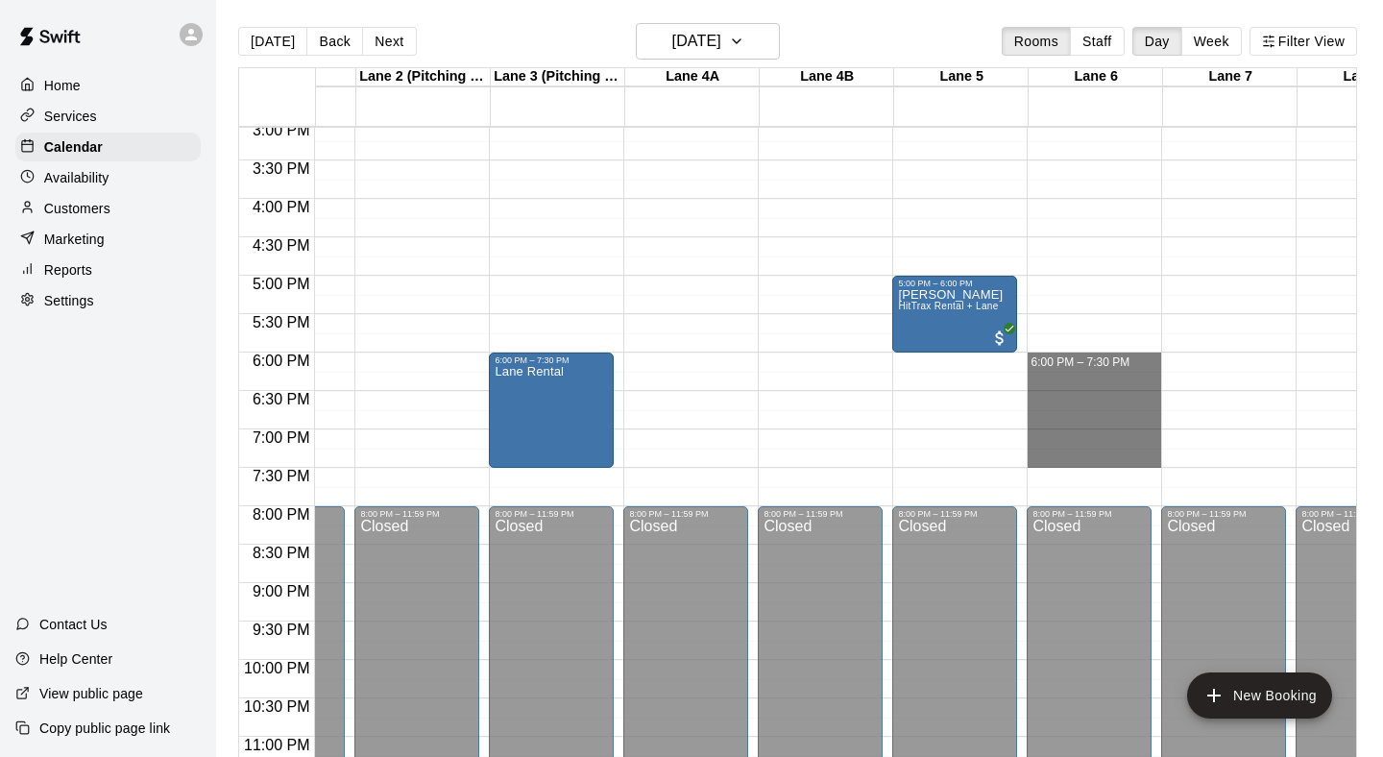
drag, startPoint x: 1045, startPoint y: 368, endPoint x: 1060, endPoint y: 465, distance: 98.1
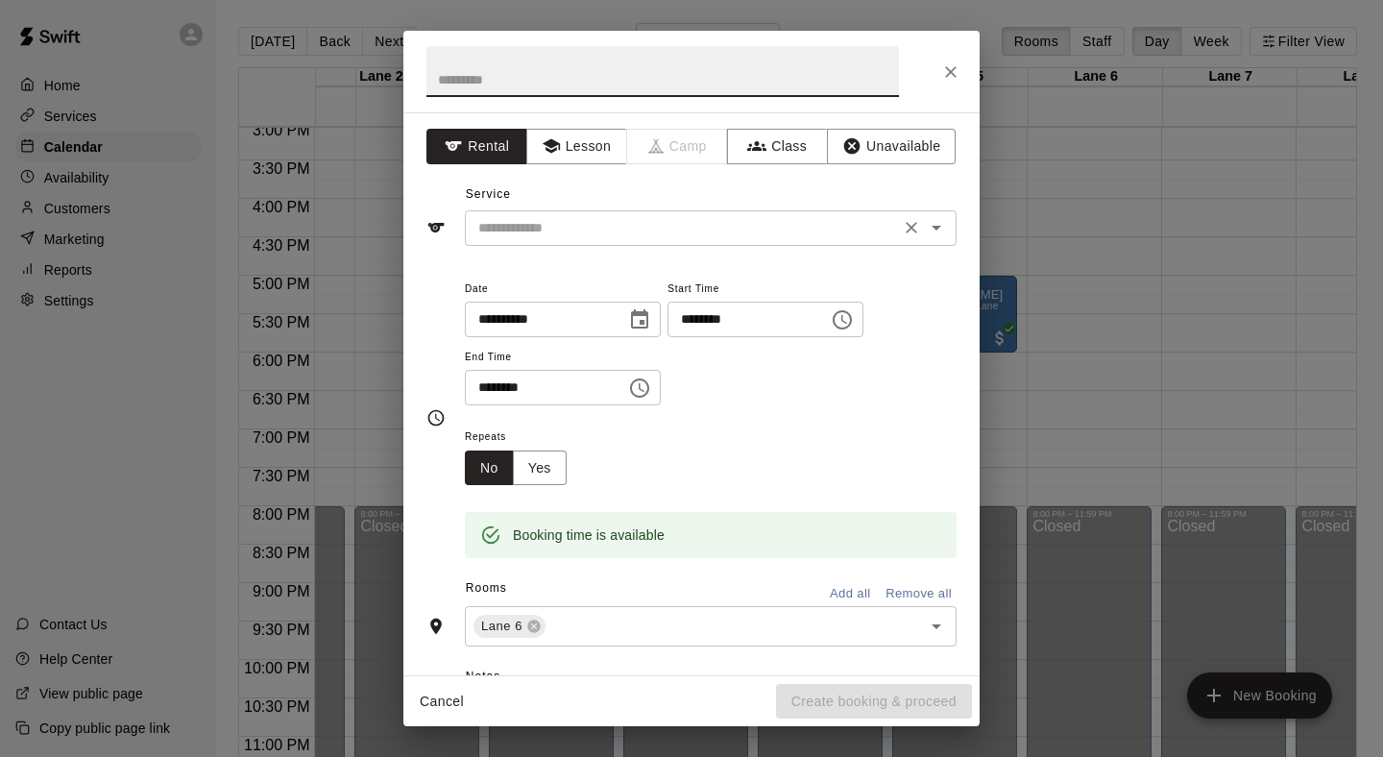
click at [826, 230] on input "text" at bounding box center [683, 228] width 424 height 24
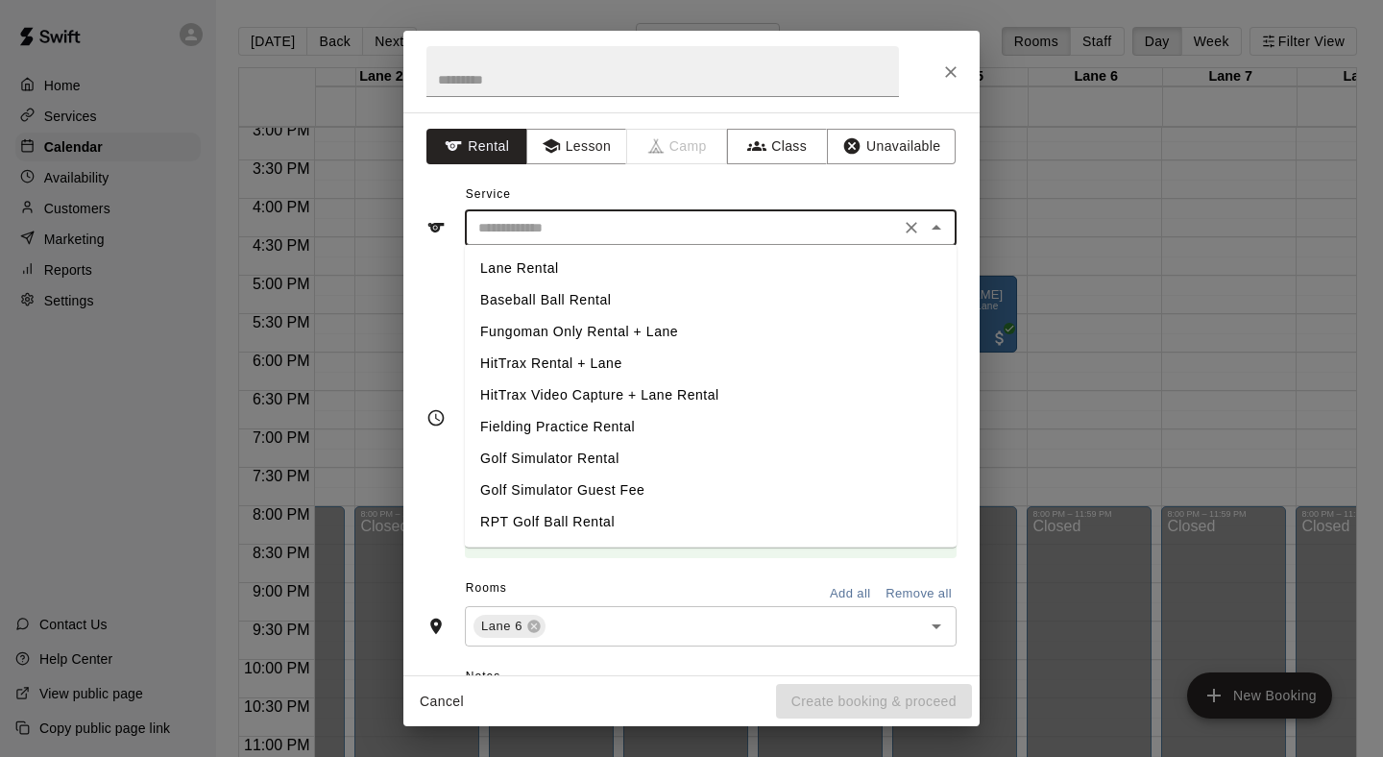
click at [747, 253] on li "Lane Rental" at bounding box center [711, 269] width 492 height 32
type input "**********"
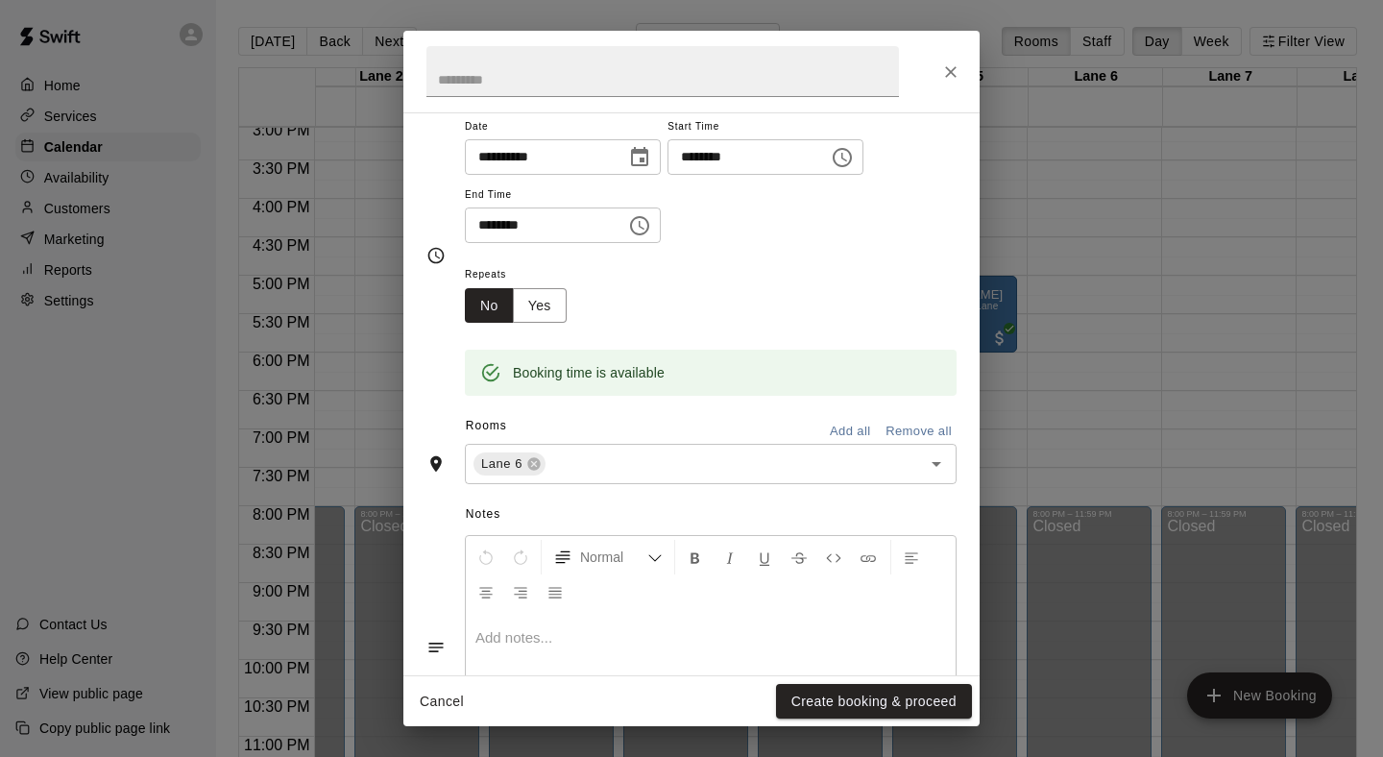
scroll to position [166, 0]
click at [707, 627] on p at bounding box center [711, 633] width 471 height 19
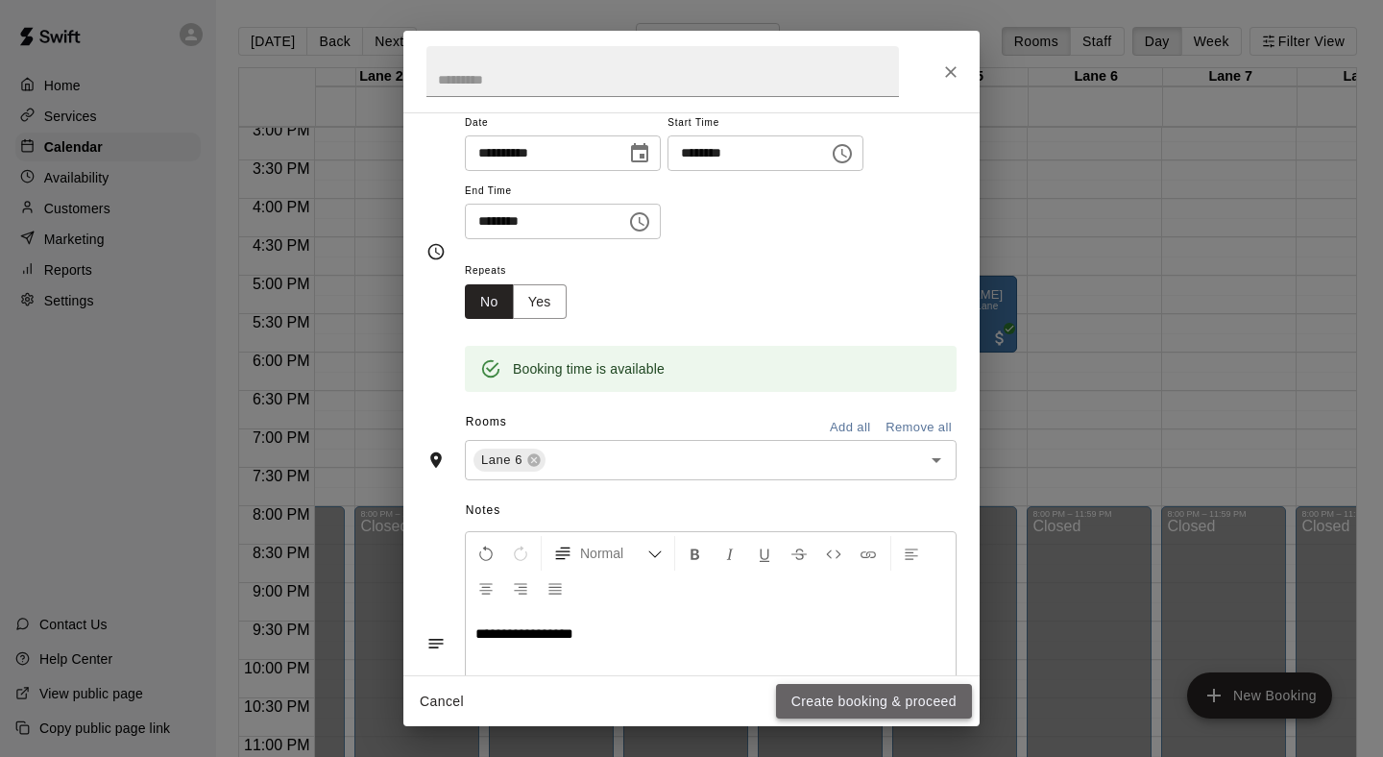
click at [808, 699] on button "Create booking & proceed" at bounding box center [874, 702] width 196 height 36
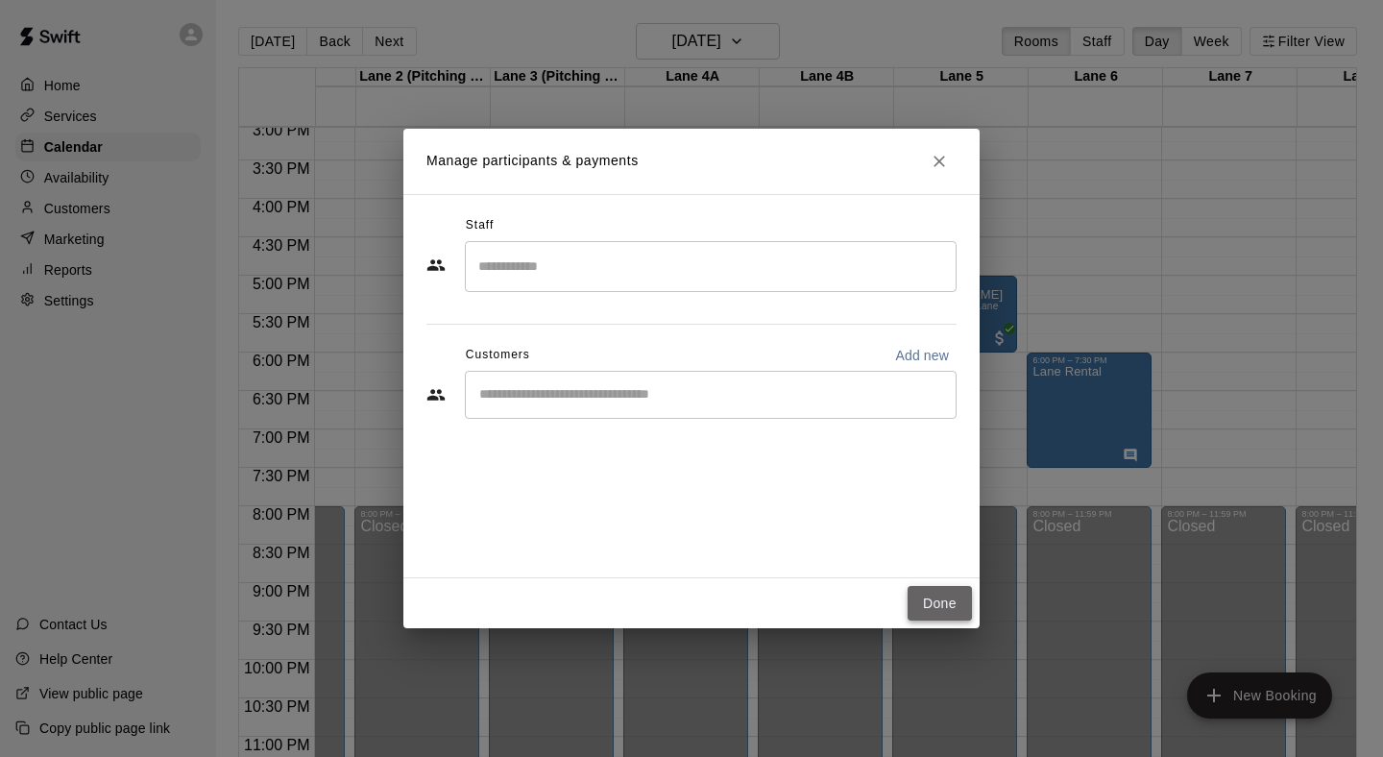
click at [919, 590] on button "Done" at bounding box center [940, 604] width 64 height 36
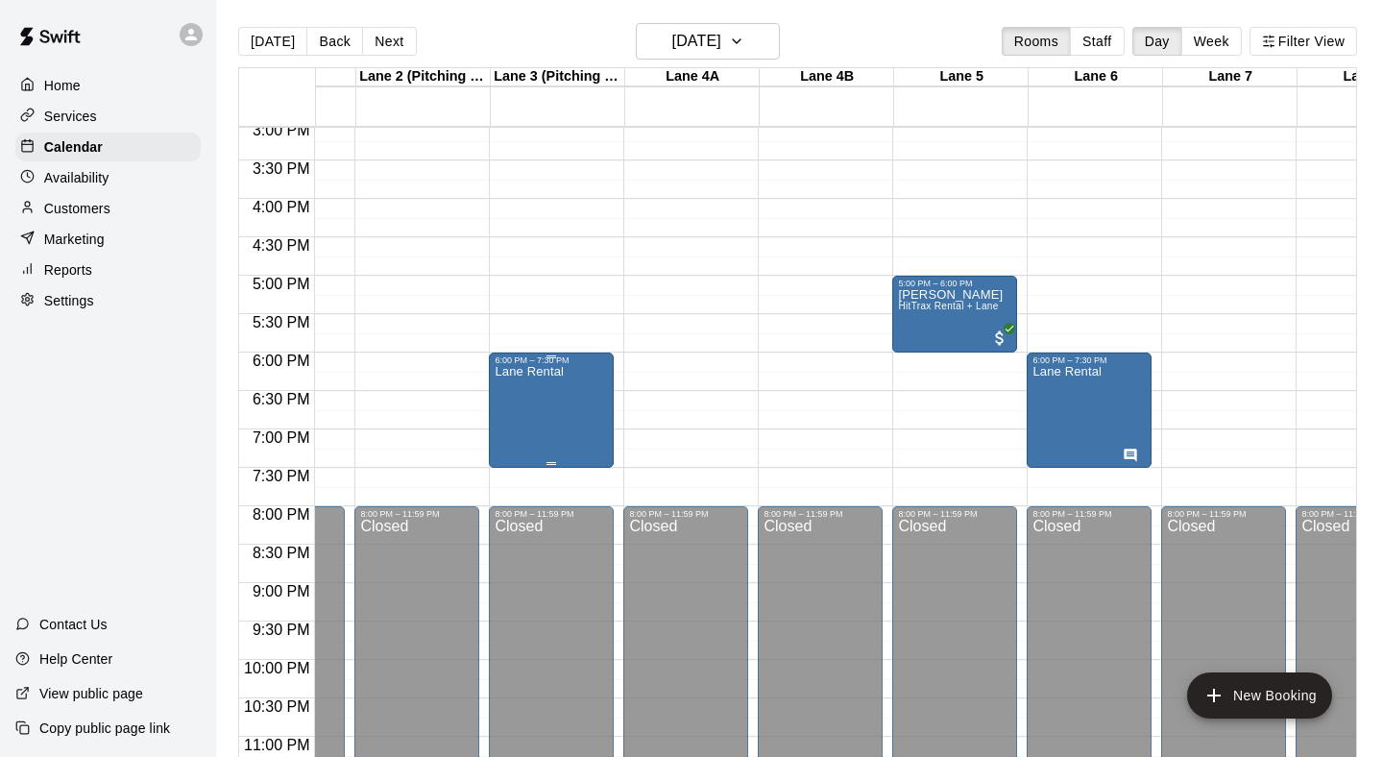
click at [577, 420] on div "Lane Rental" at bounding box center [551, 743] width 113 height 757
click at [516, 384] on icon "edit" at bounding box center [514, 386] width 17 height 17
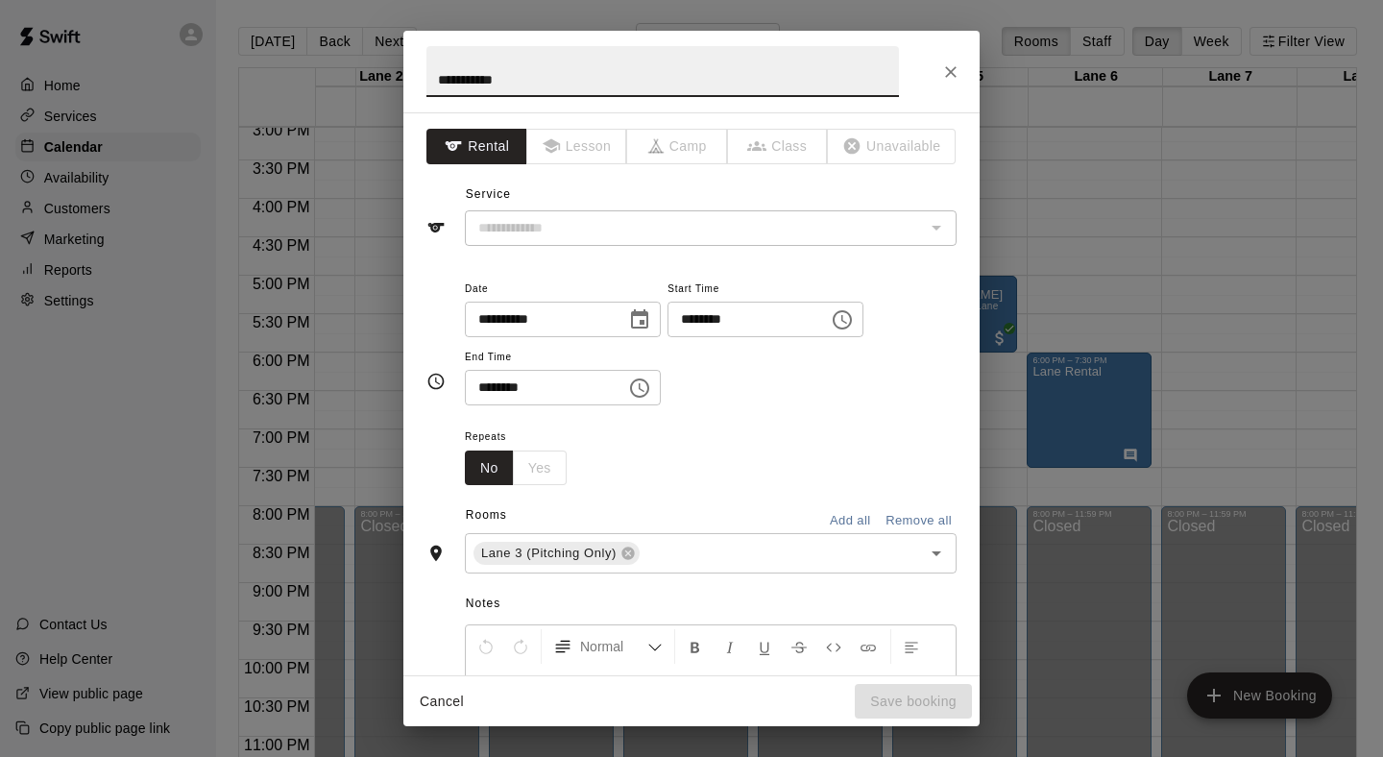
type input "**********"
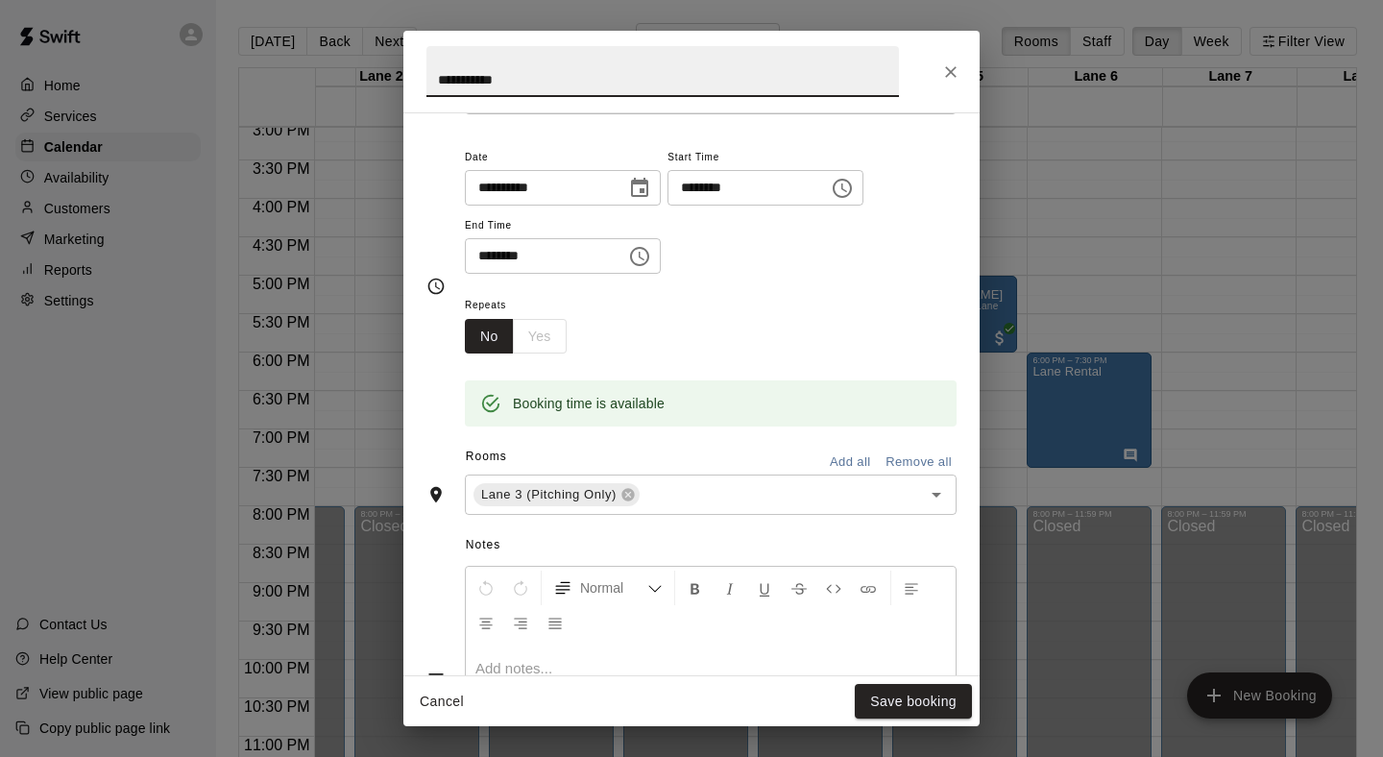
scroll to position [150, 0]
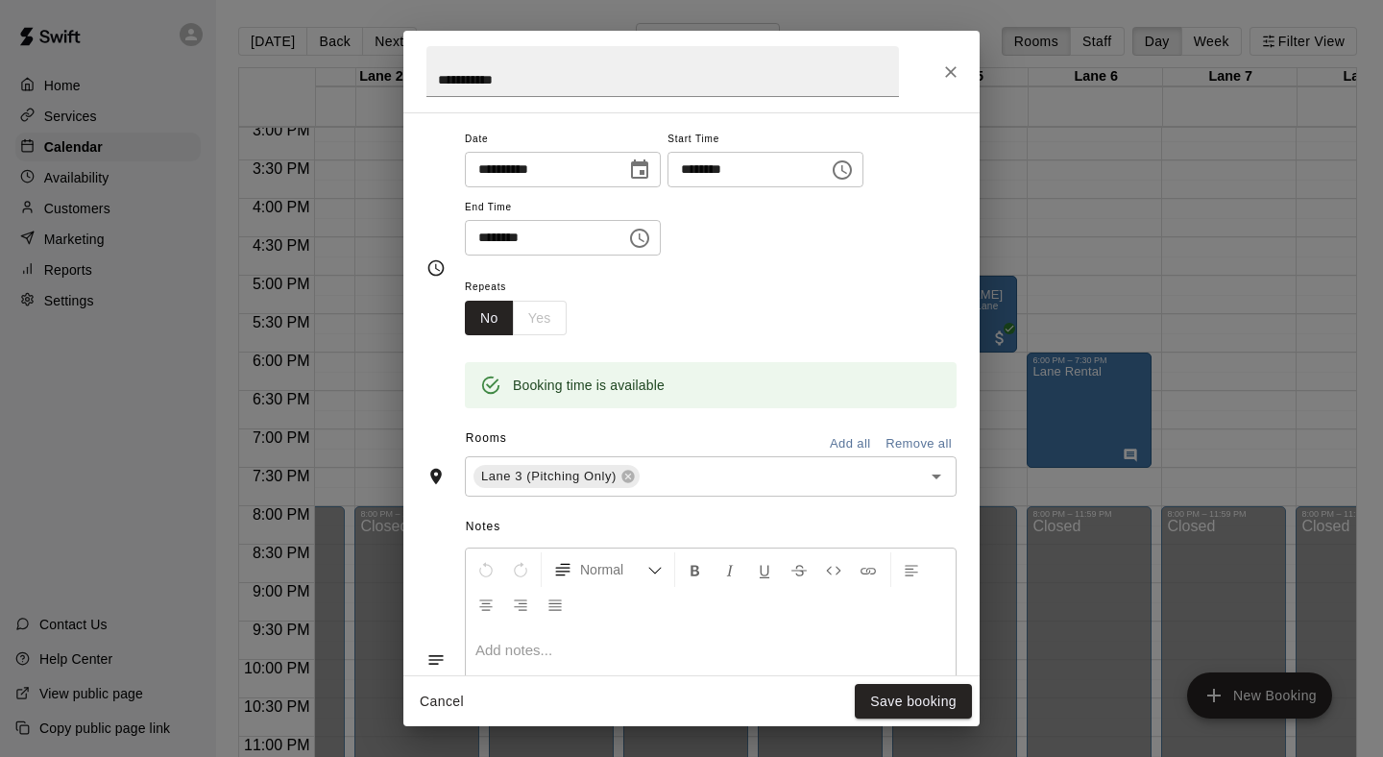
click at [579, 647] on p at bounding box center [711, 650] width 471 height 19
click at [881, 703] on button "Save booking" at bounding box center [913, 702] width 117 height 36
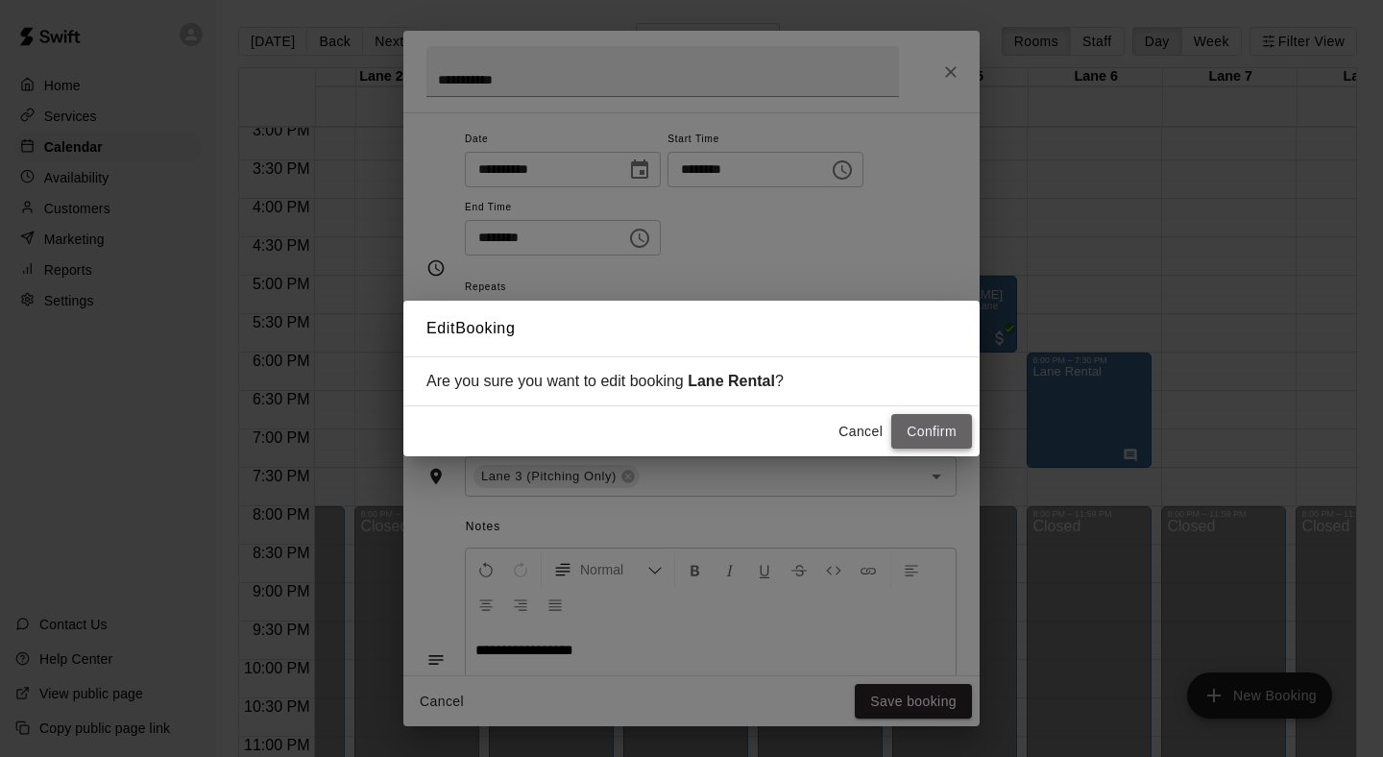
click at [922, 432] on button "Confirm" at bounding box center [932, 432] width 81 height 36
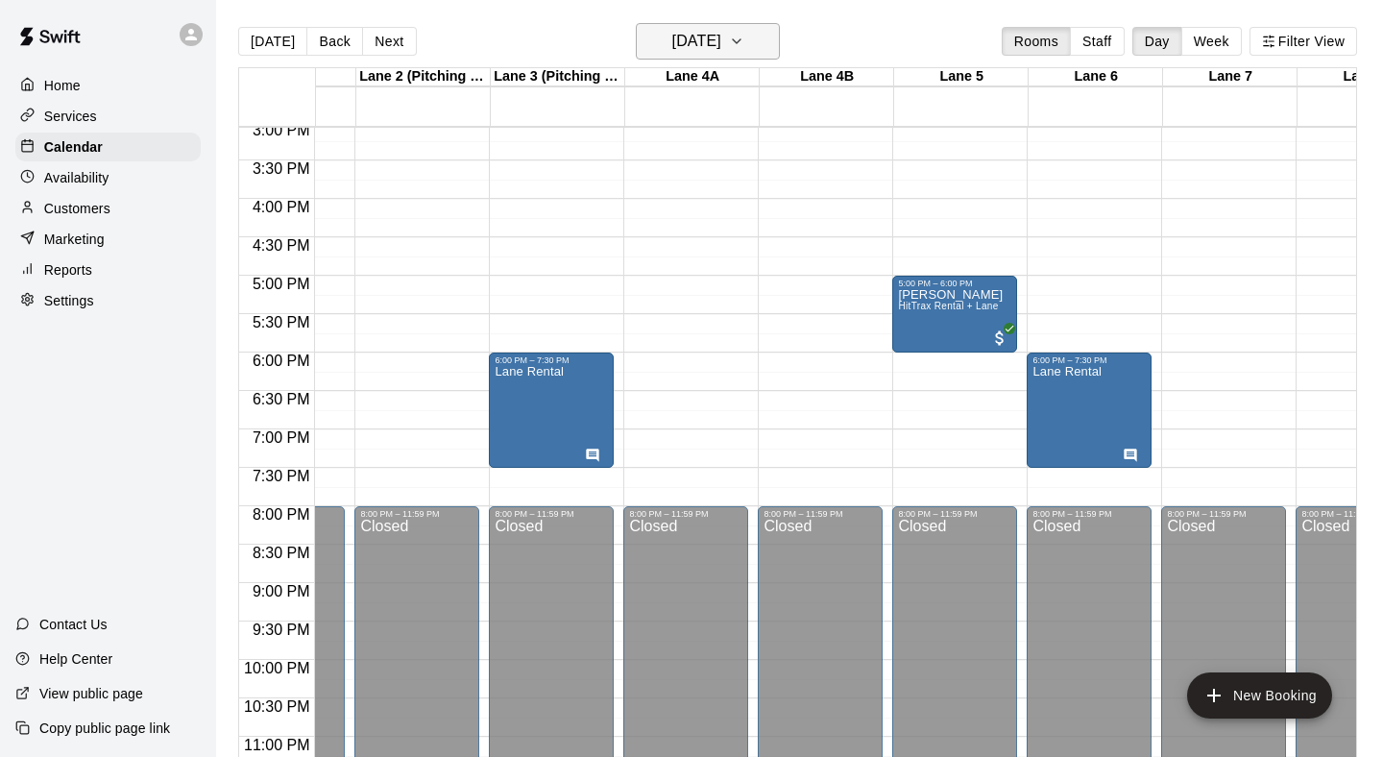
click at [770, 26] on button "[DATE]" at bounding box center [708, 41] width 144 height 37
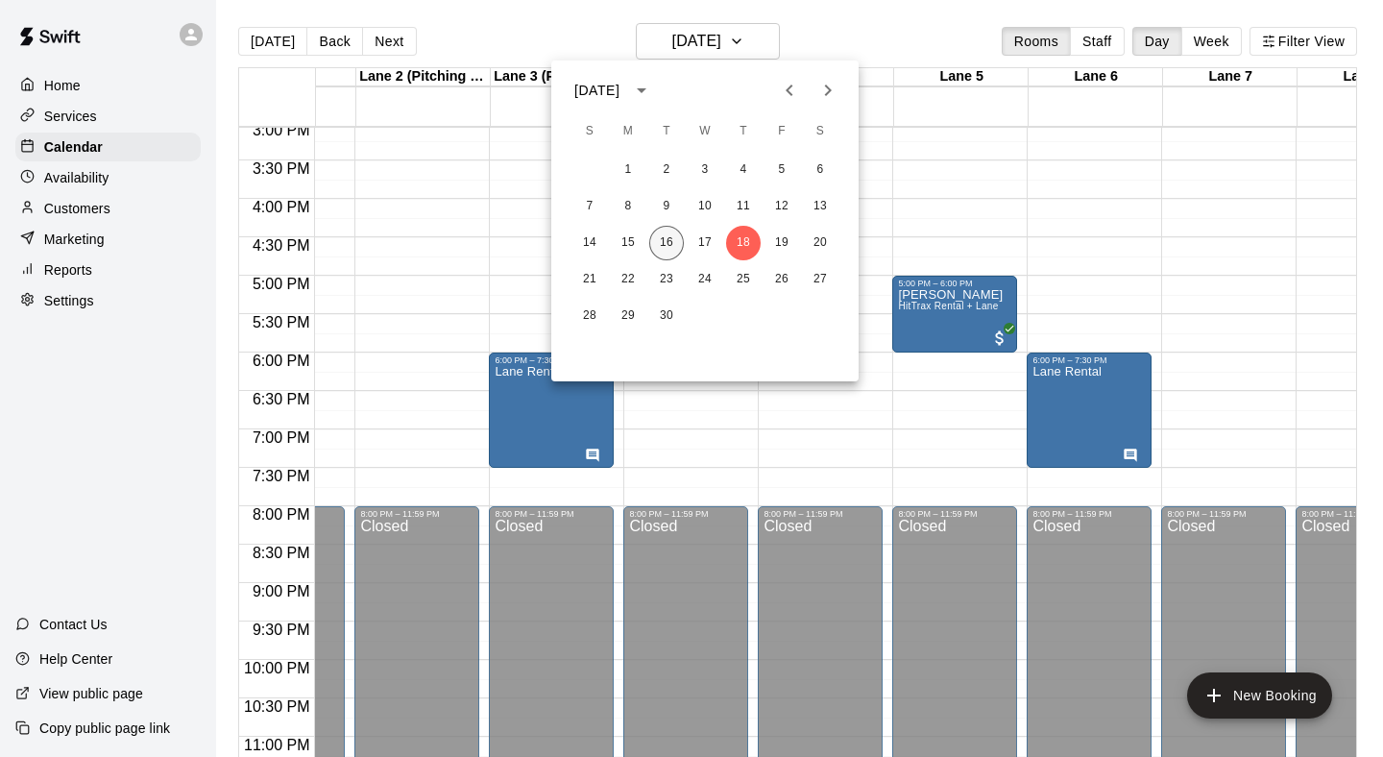
click at [666, 242] on button "16" at bounding box center [666, 243] width 35 height 35
